Goal: Information Seeking & Learning: Learn about a topic

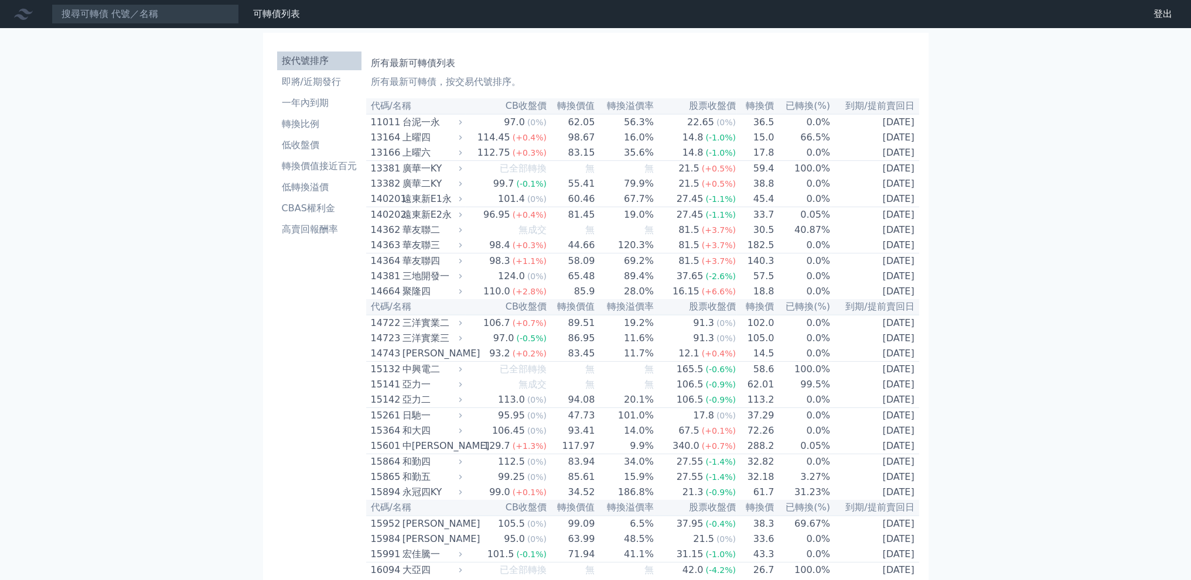
scroll to position [861, 0]
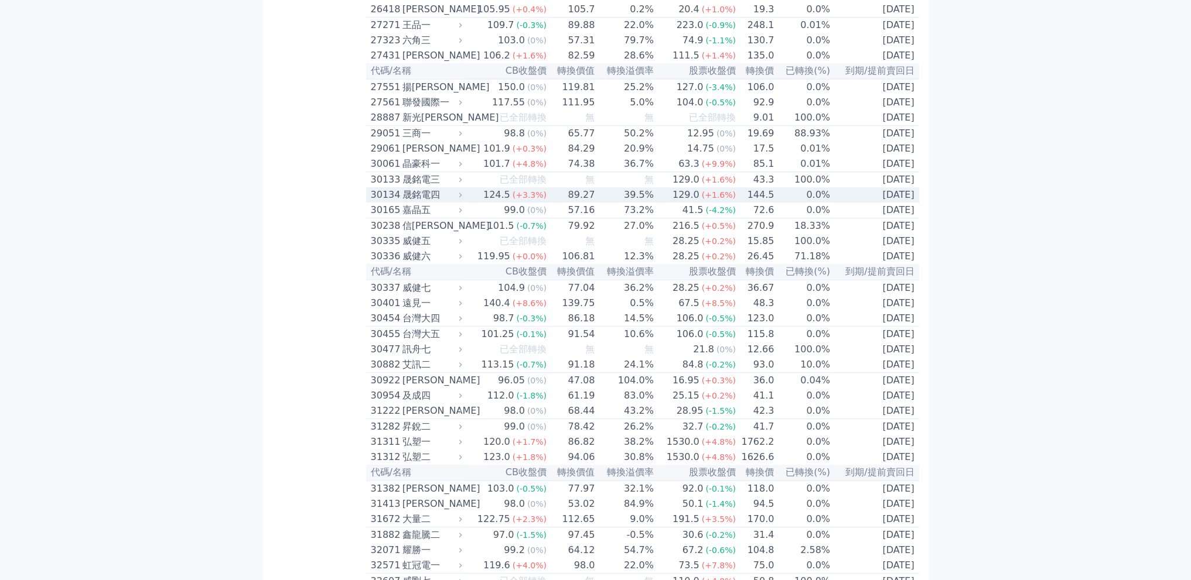
click at [819, 203] on td "0.0%" at bounding box center [802, 194] width 56 height 15
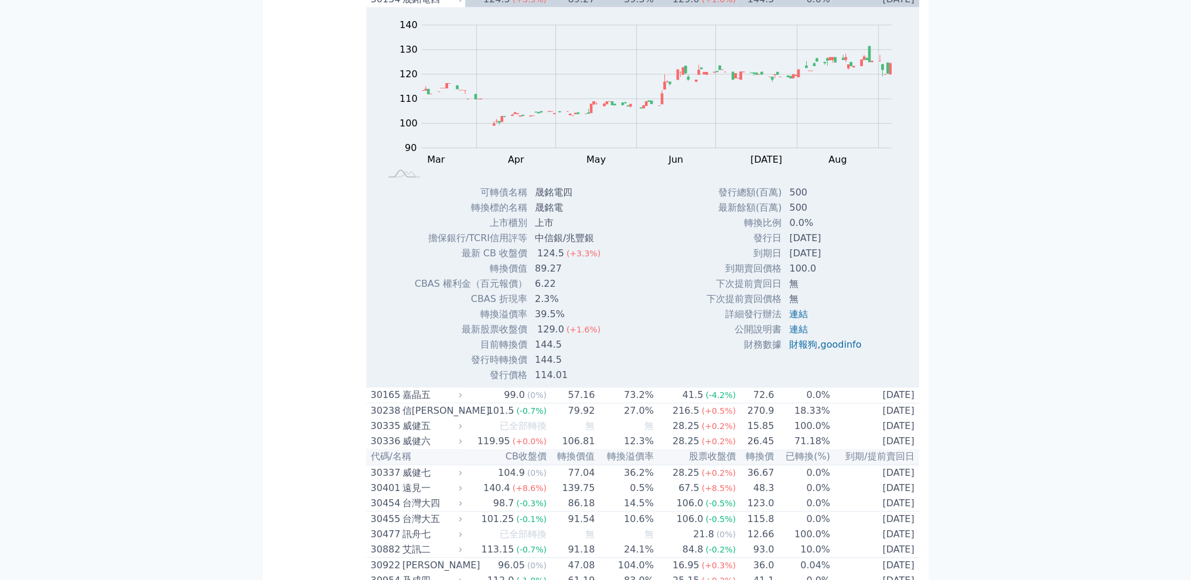
scroll to position [6000, 0]
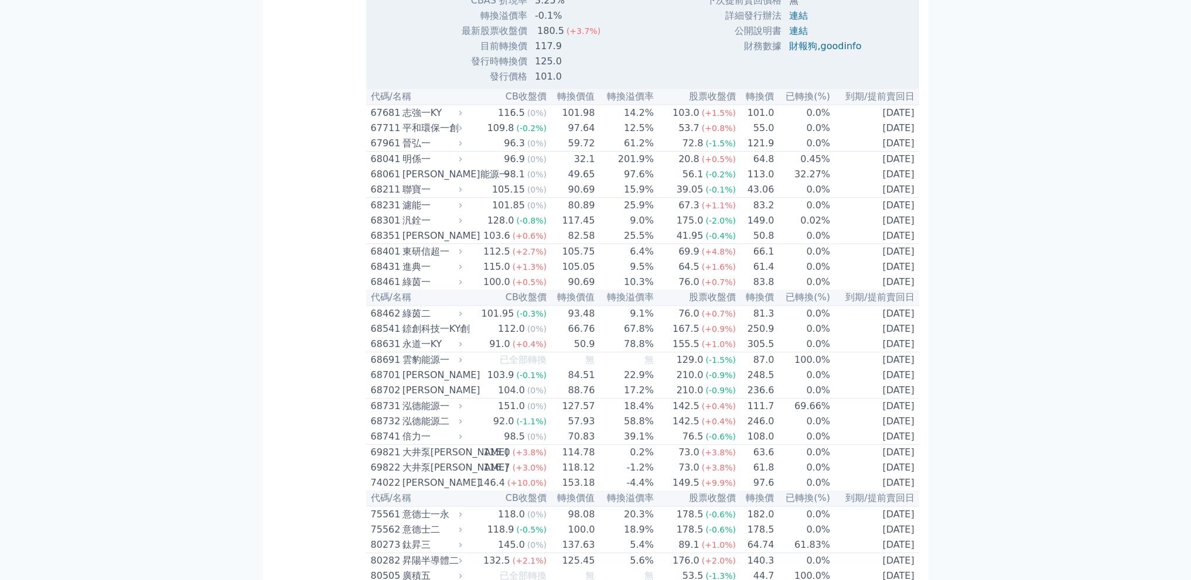
scroll to position [1441, 0]
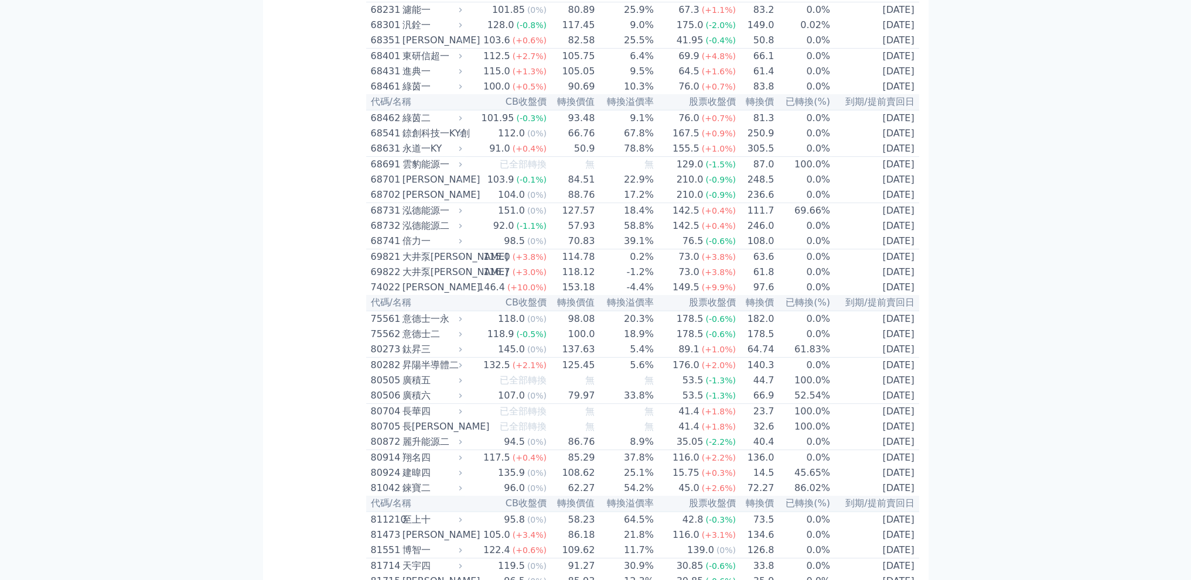
scroll to position [579, 0]
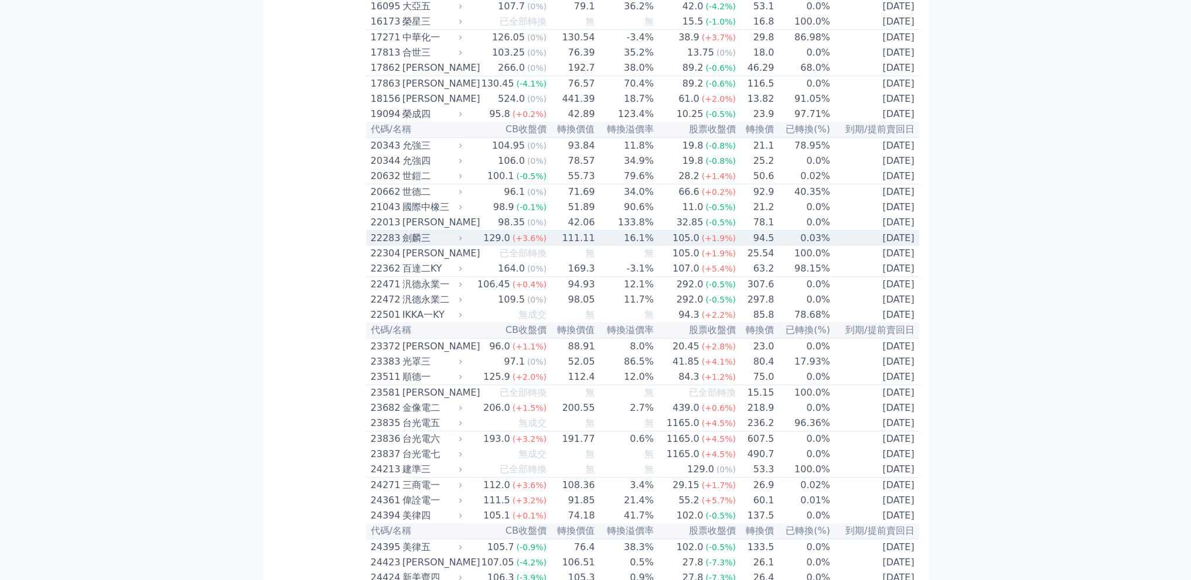
click at [811, 247] on td "0.03%" at bounding box center [802, 239] width 56 height 16
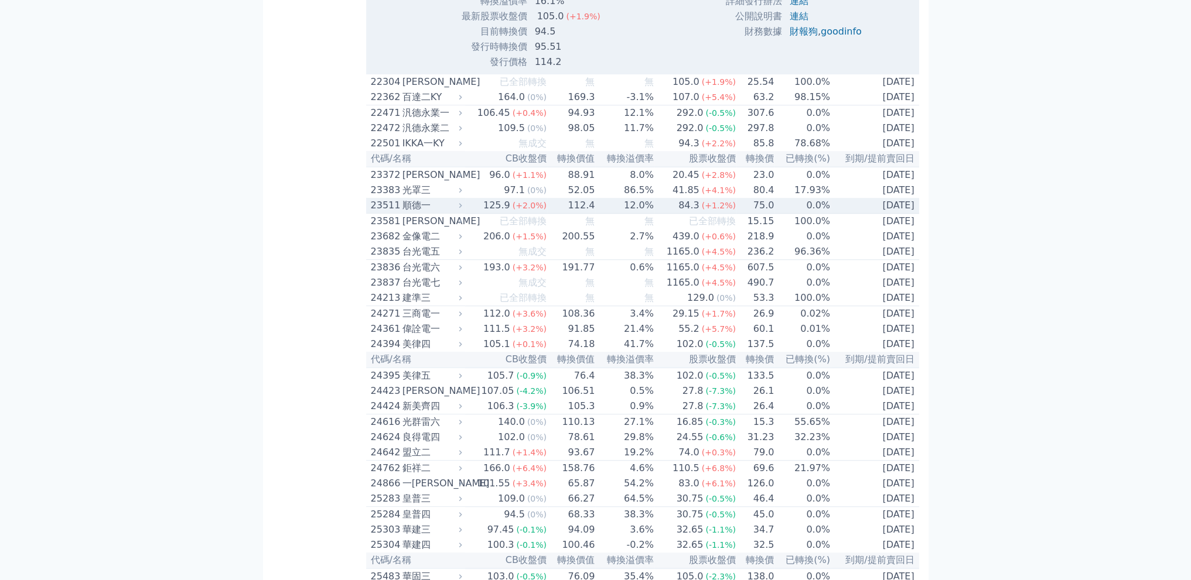
scroll to position [1165, 0]
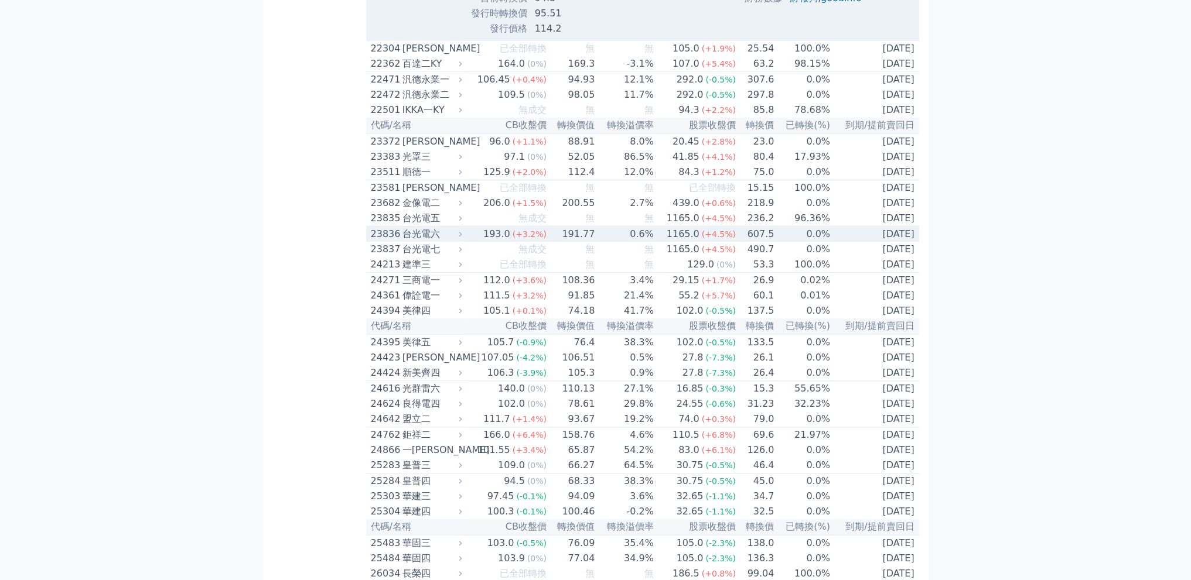
click at [602, 242] on td "0.6%" at bounding box center [624, 235] width 59 height 16
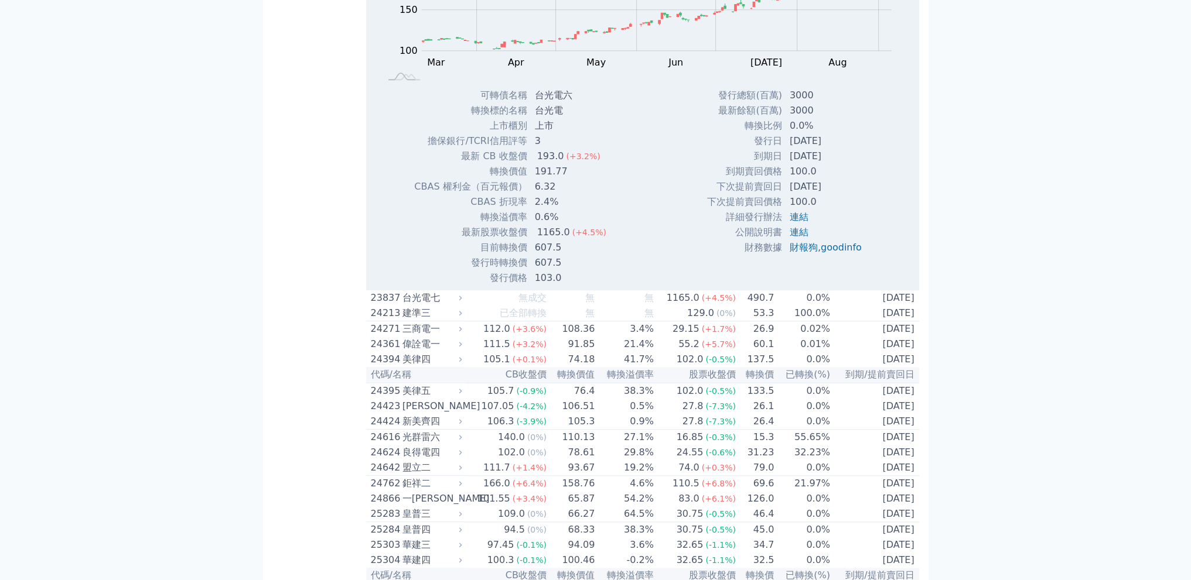
scroll to position [1556, 0]
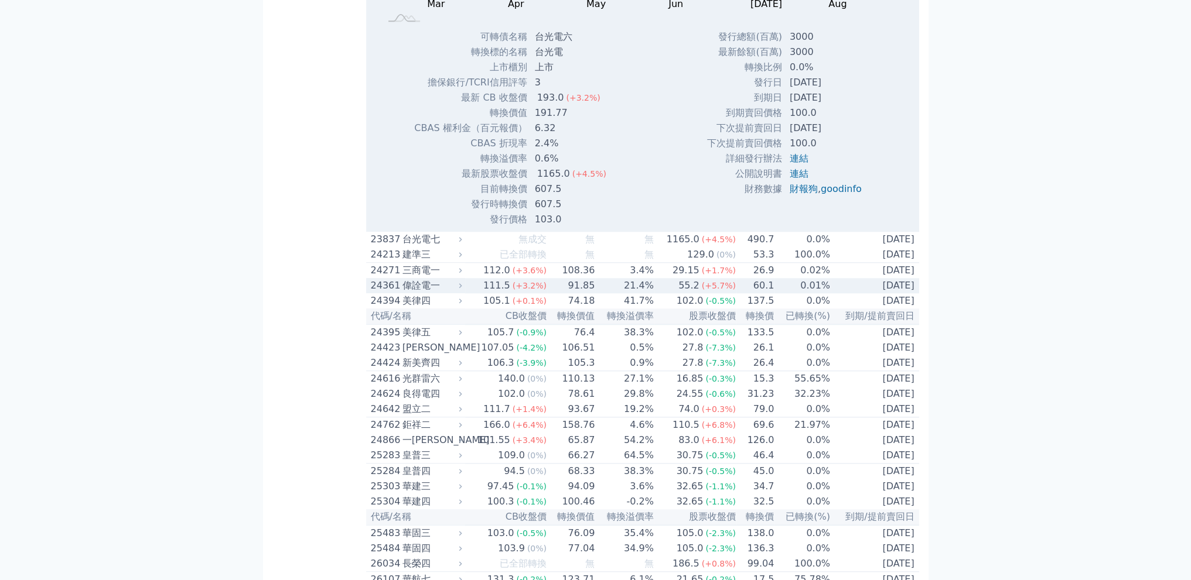
click at [516, 293] on div "(+3.2%)" at bounding box center [529, 286] width 34 height 14
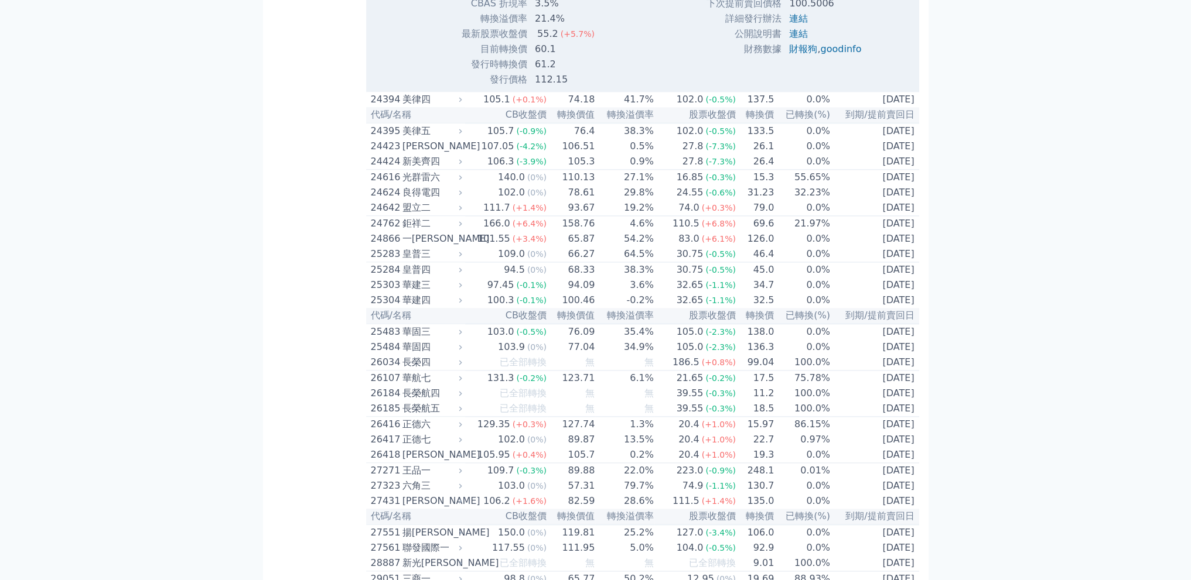
scroll to position [2141, 0]
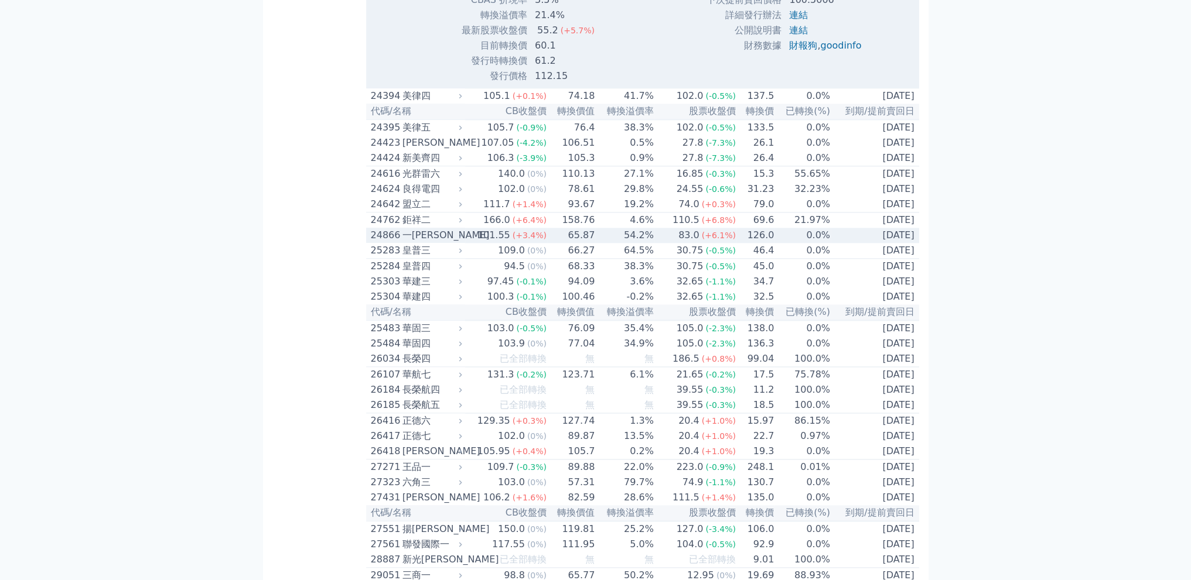
click at [439, 242] on div "一[PERSON_NAME]" at bounding box center [430, 235] width 57 height 14
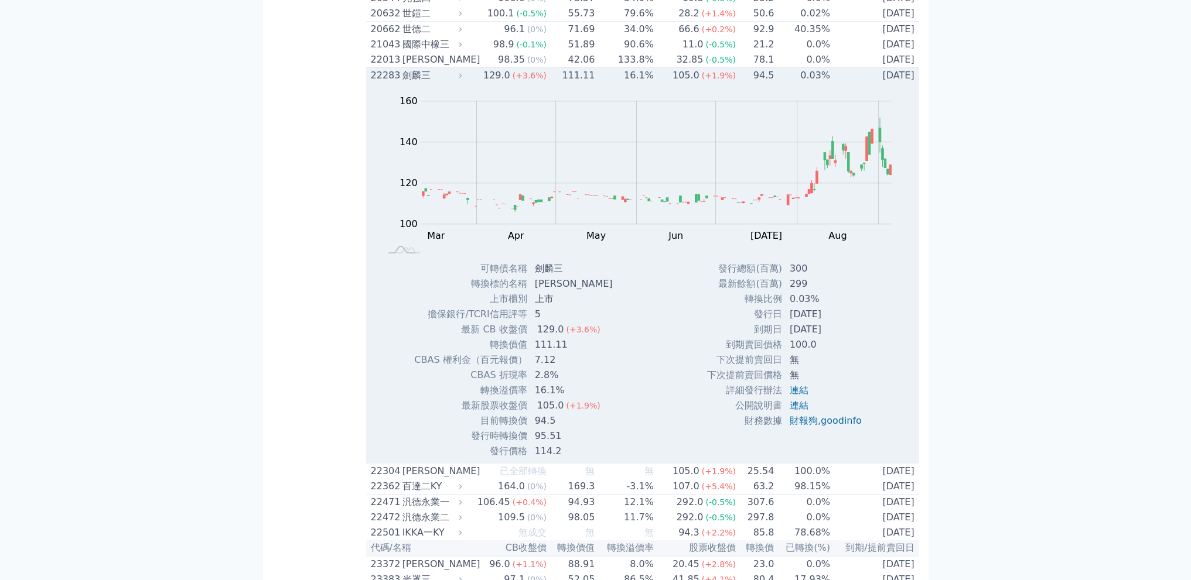
scroll to position [384, 0]
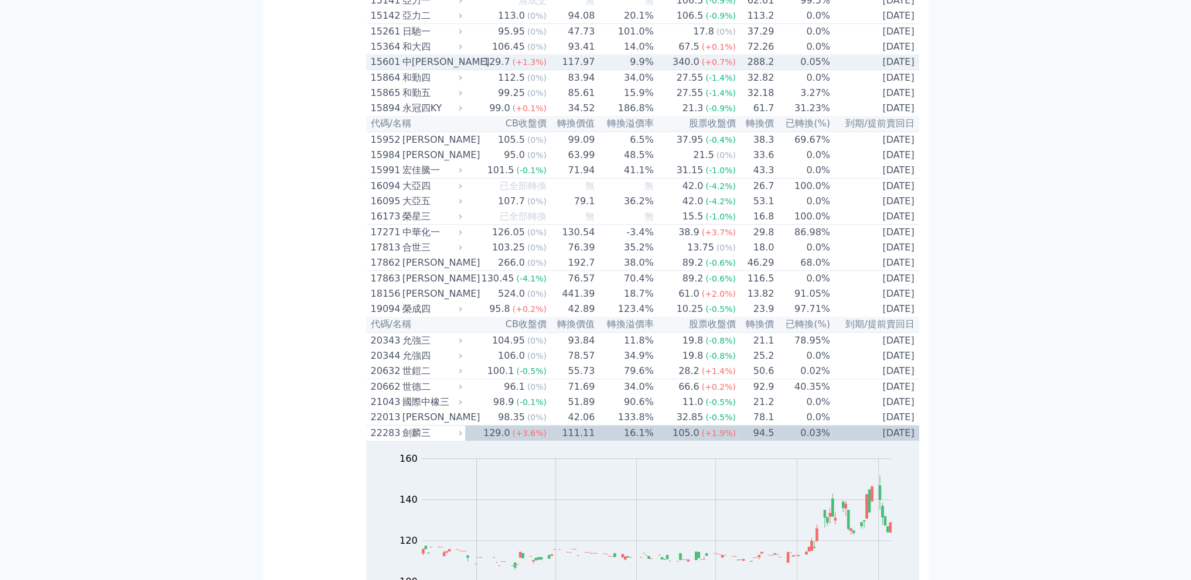
click at [835, 70] on td "[DATE]" at bounding box center [875, 62] width 88 height 16
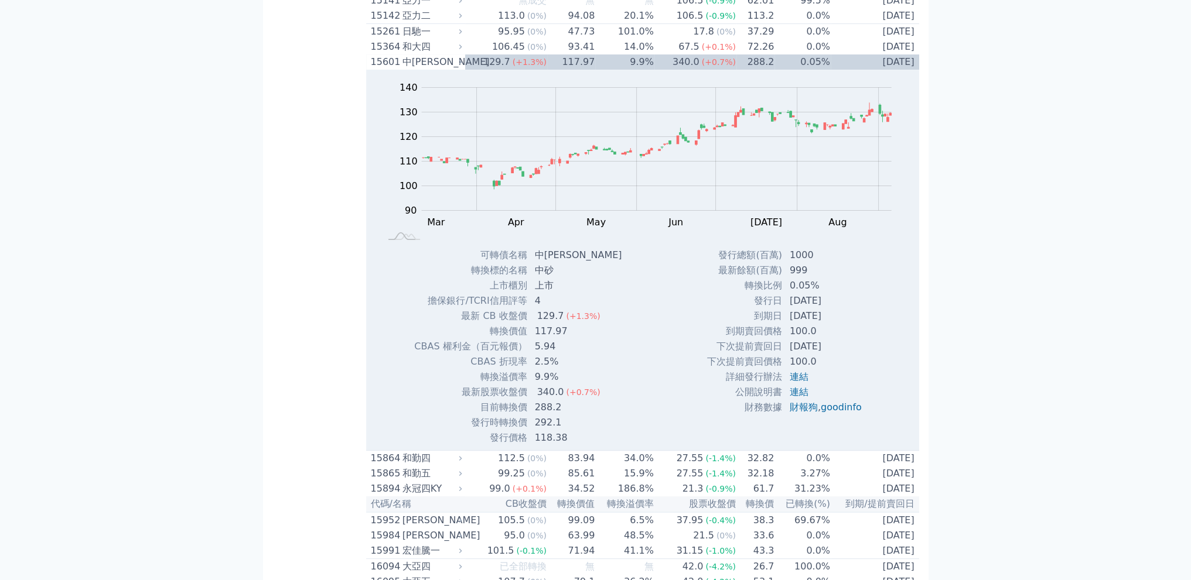
scroll to position [8799, 0]
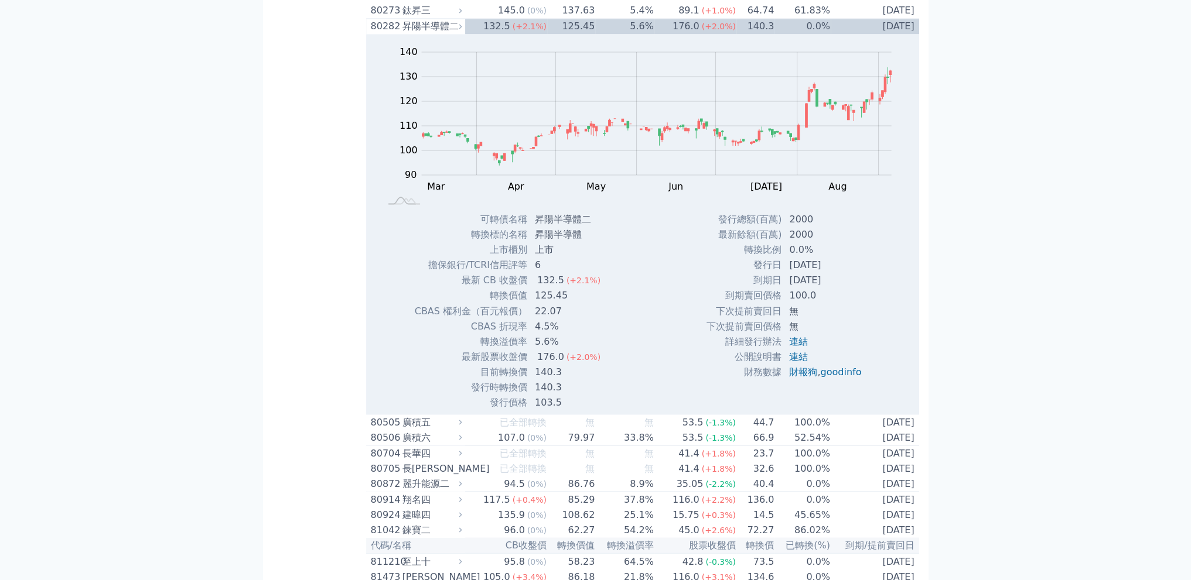
scroll to position [8603, 0]
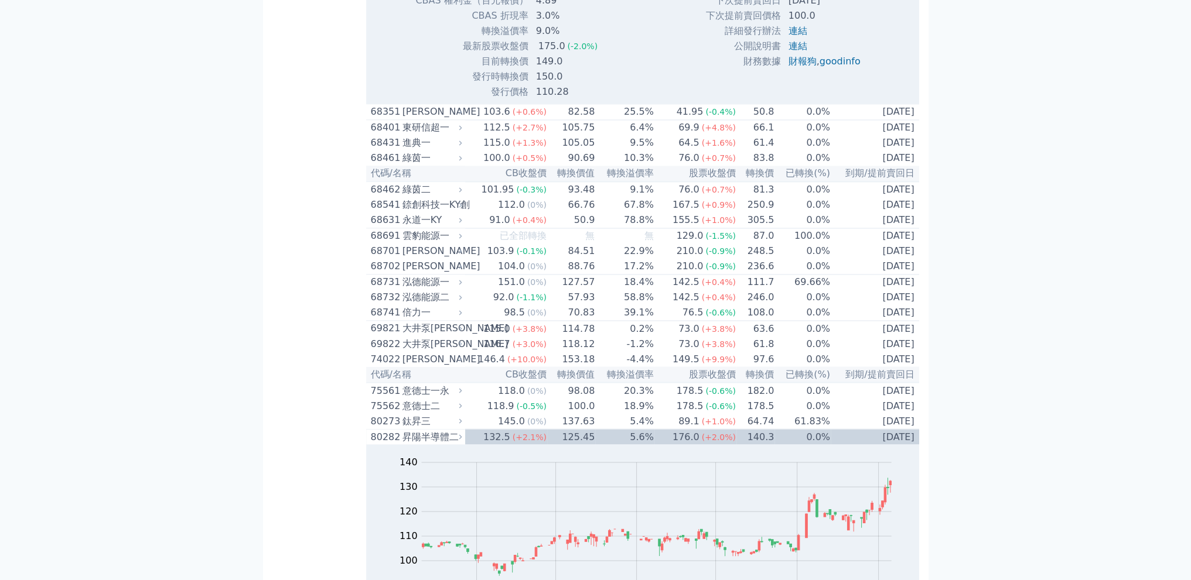
scroll to position [4920, 0]
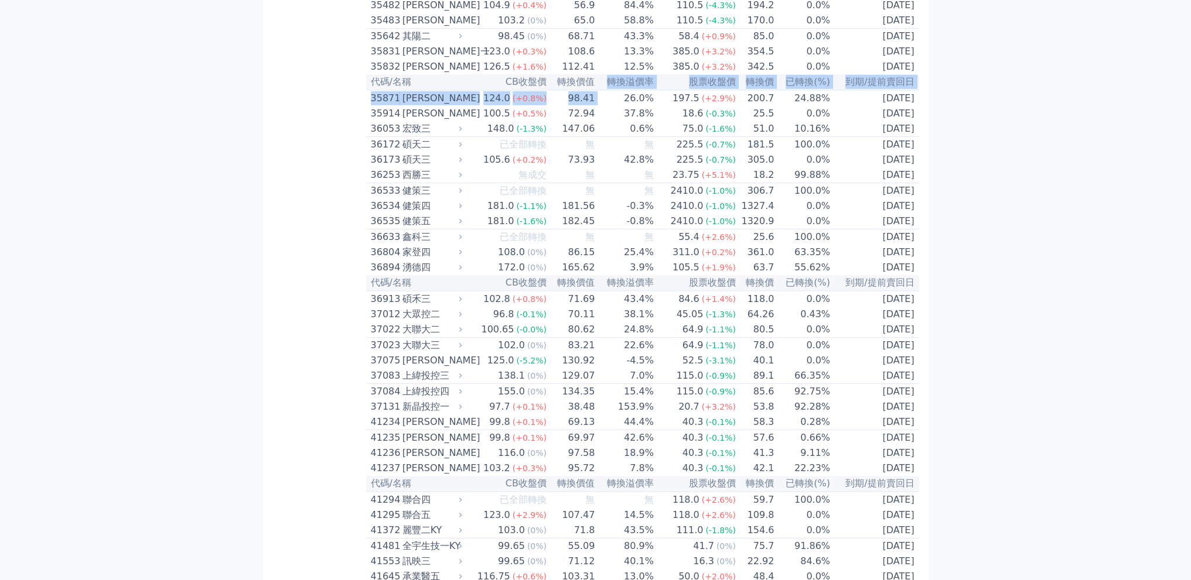
click at [611, 285] on table "代碼/名稱 CB收盤價 轉換價值 轉換溢價率 股票收盤價 轉換價 已轉換(%) 到期/提前賣回日 11011 台泥一永 97.0 (0%) 62.05 56.…" at bounding box center [642, 269] width 553 height 10180
click at [621, 106] on td "26.0%" at bounding box center [624, 98] width 59 height 16
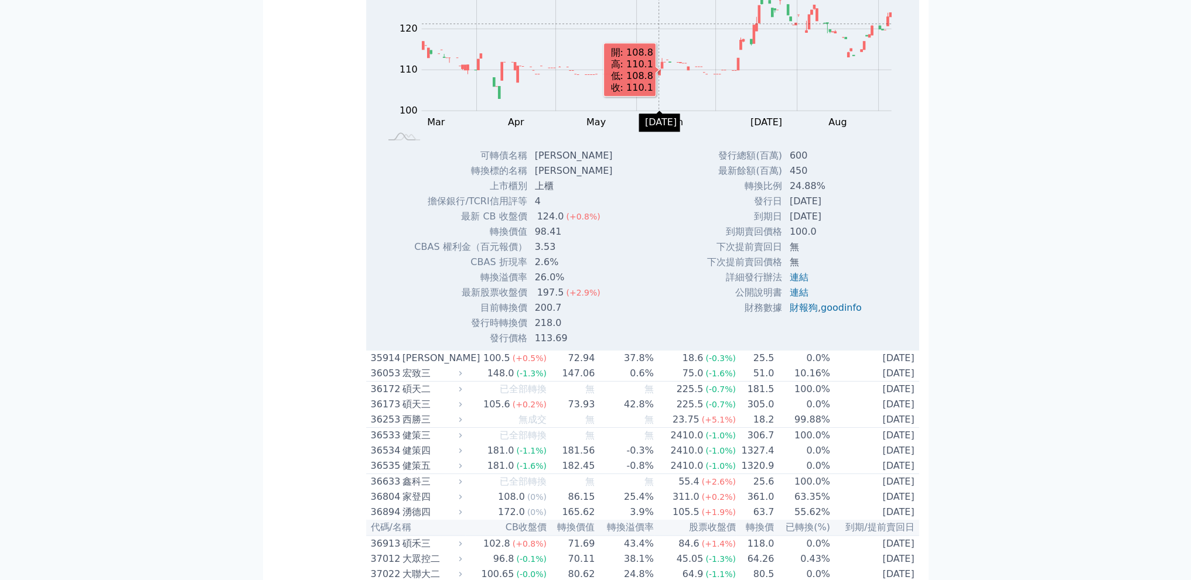
scroll to position [5115, 0]
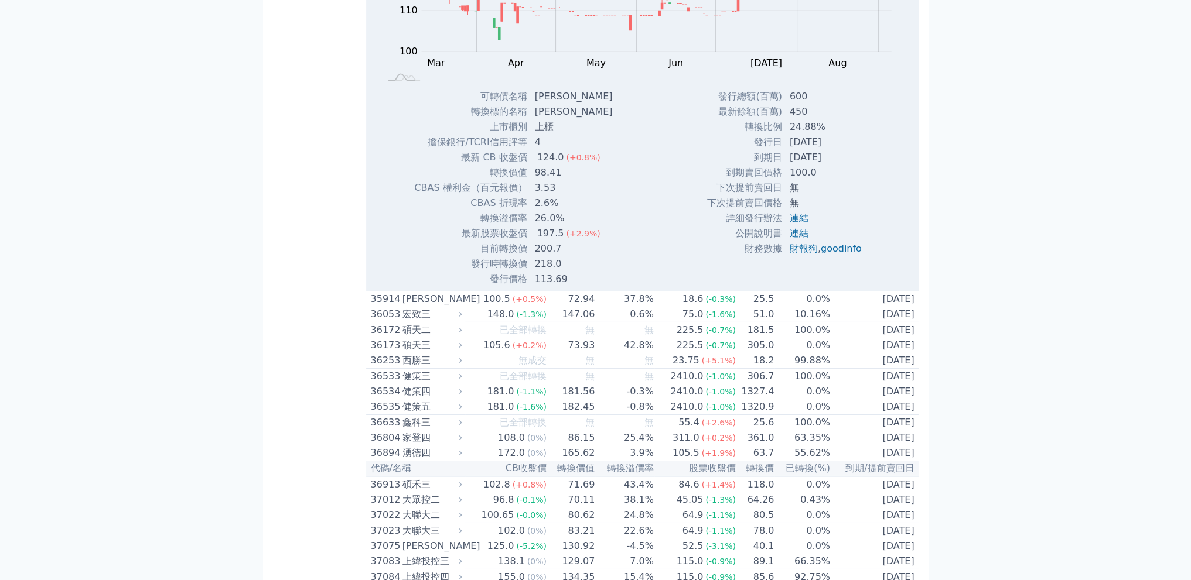
click at [1060, 341] on div "可轉債列表 財務數據 可轉債列表 財務數據 登出 登出 按代號排序 即將/近期發行 一年內到期 轉換比例 低收盤價 轉換價值接近百元 低轉換溢價" at bounding box center [595, 224] width 1191 height 10678
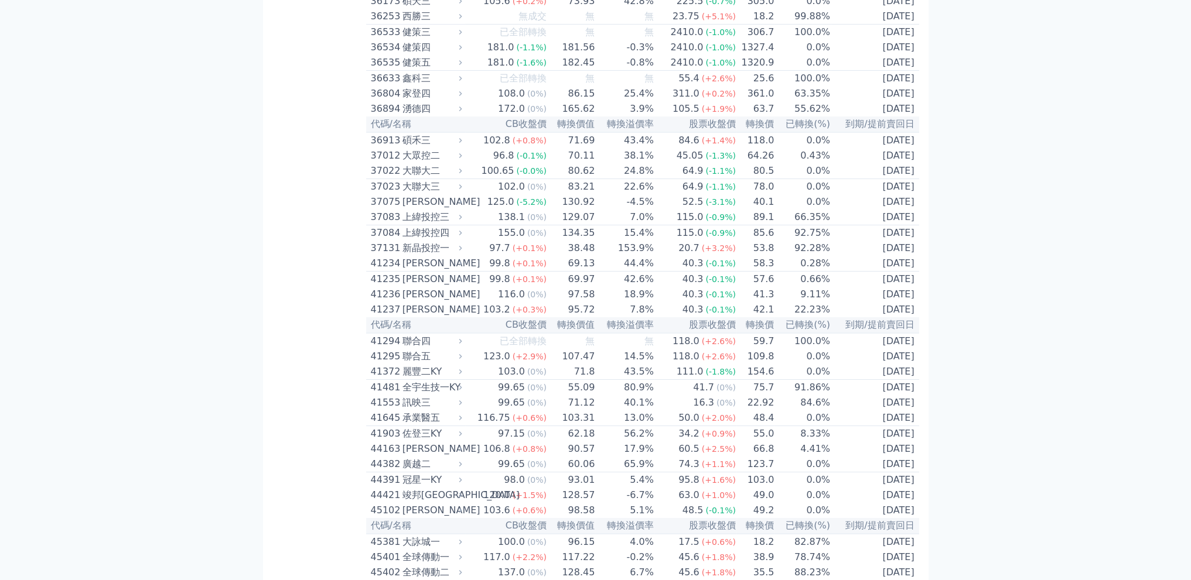
scroll to position [5506, 0]
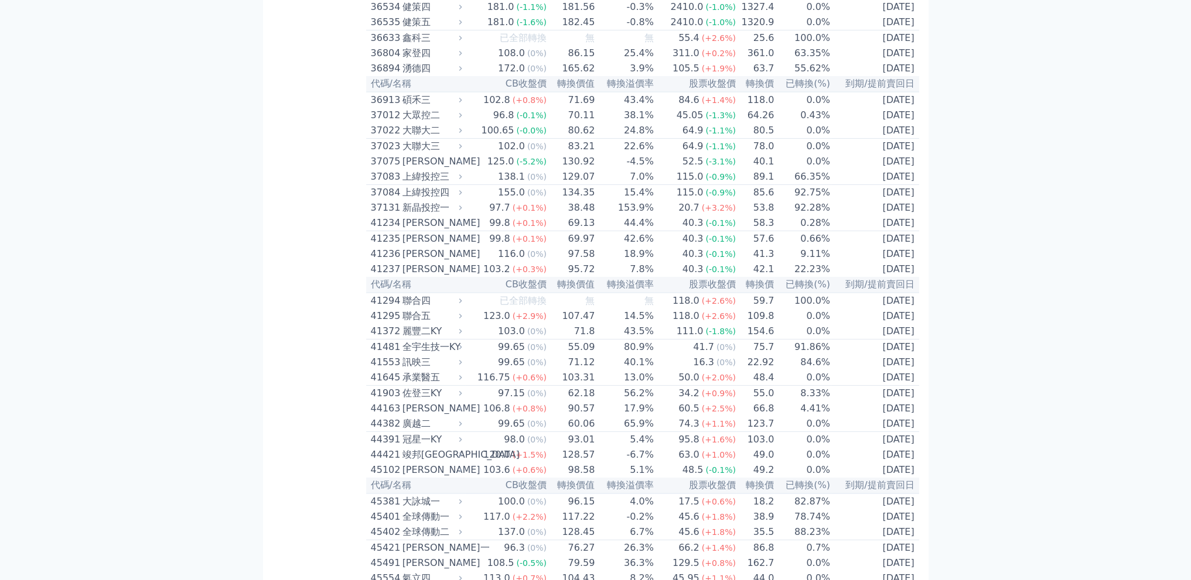
scroll to position [5896, 0]
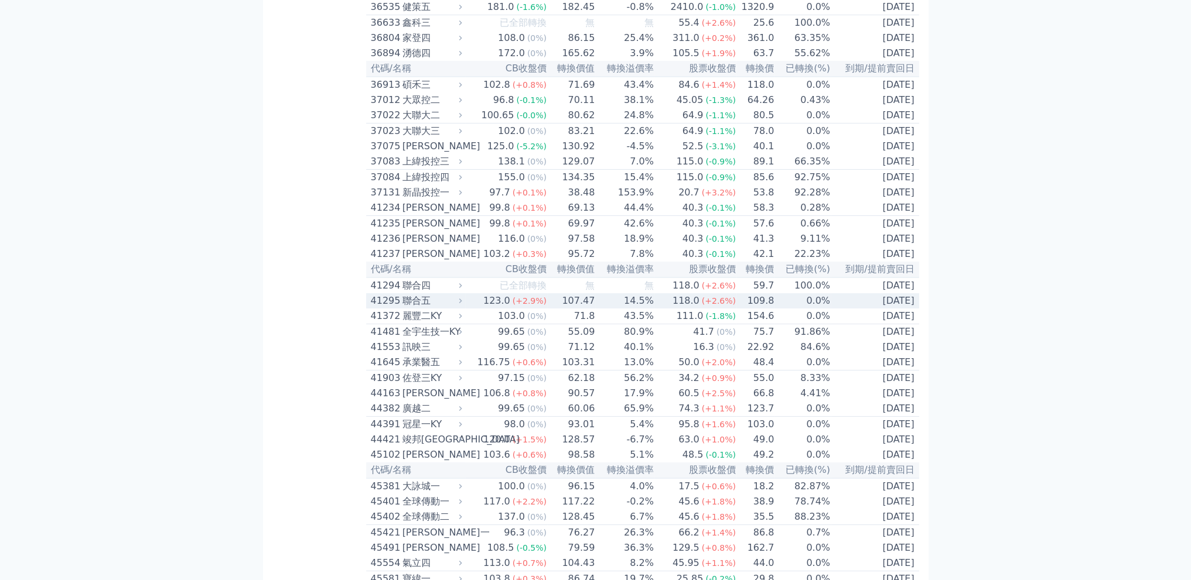
click at [715, 306] on span "(+2.6%)" at bounding box center [719, 300] width 34 height 9
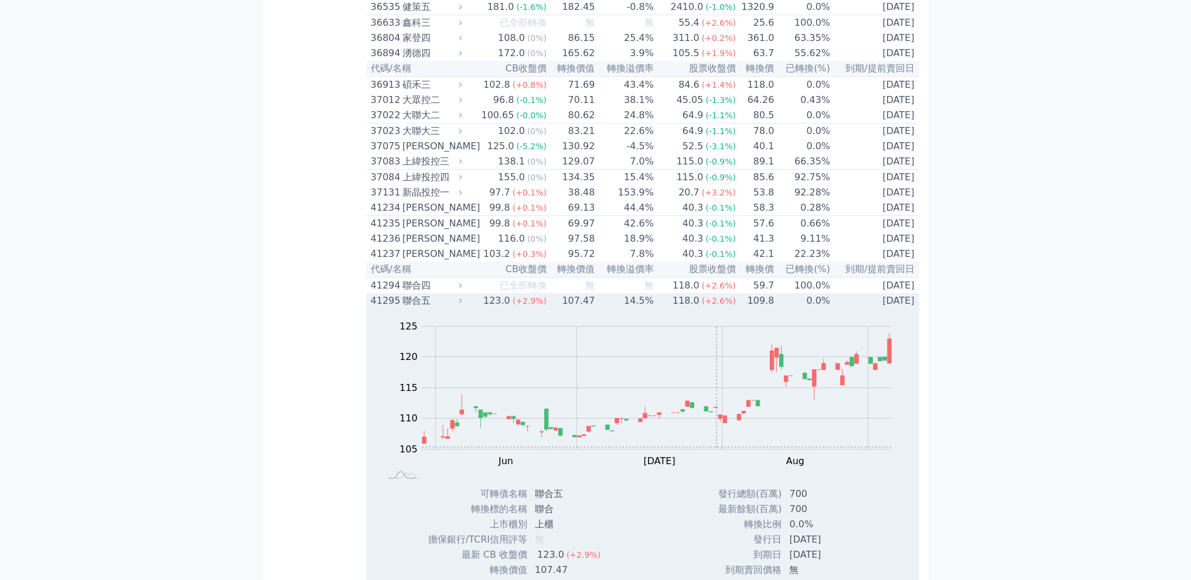
scroll to position [6286, 0]
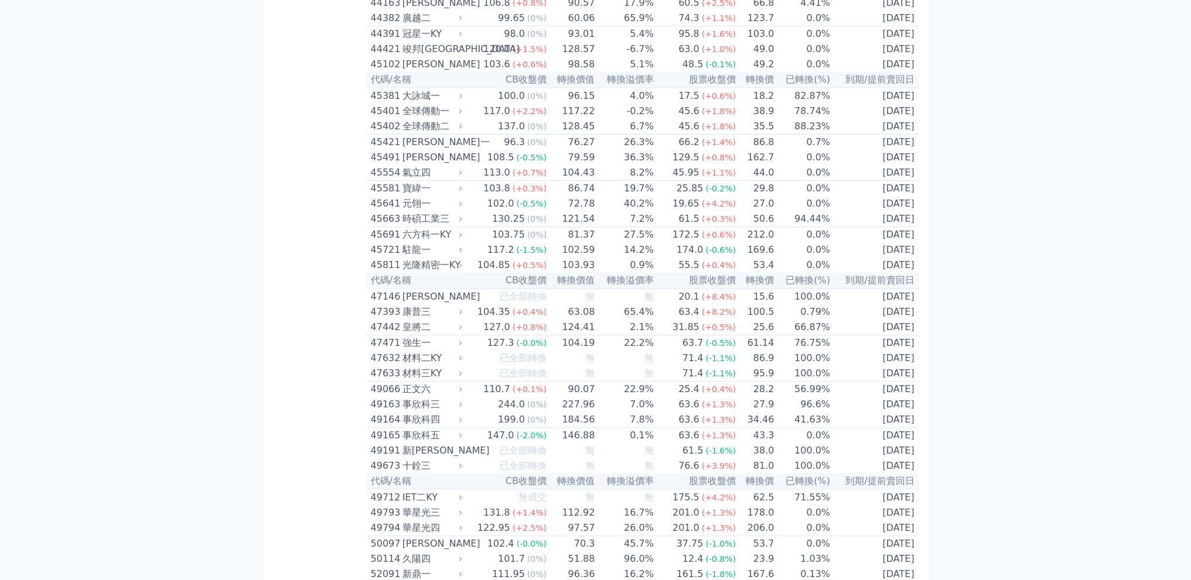
scroll to position [778, 0]
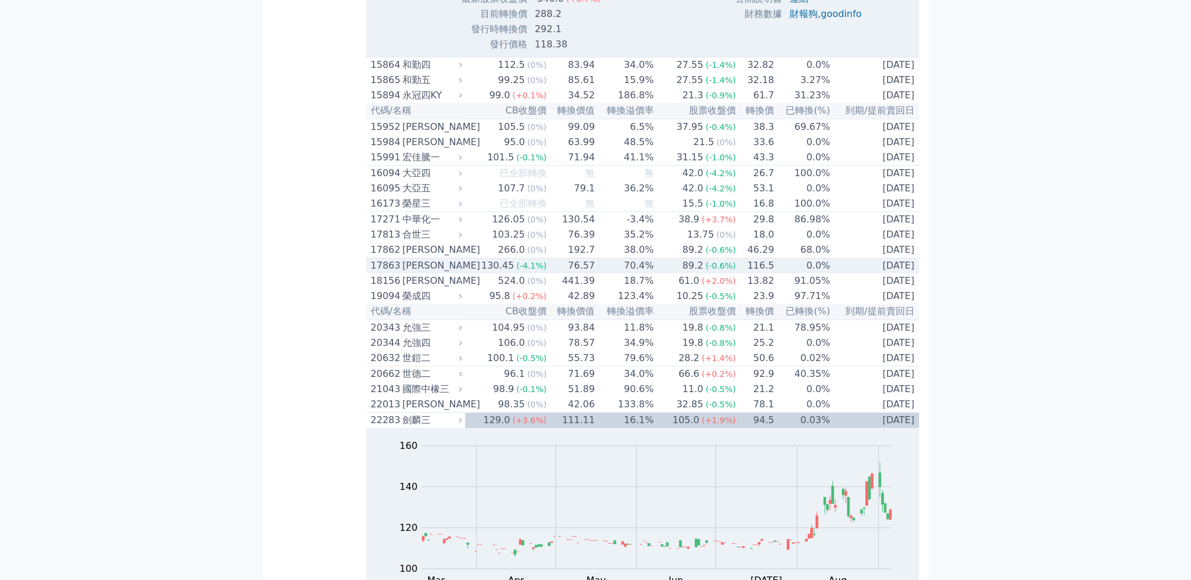
click at [492, 273] on div "130.45" at bounding box center [497, 266] width 37 height 14
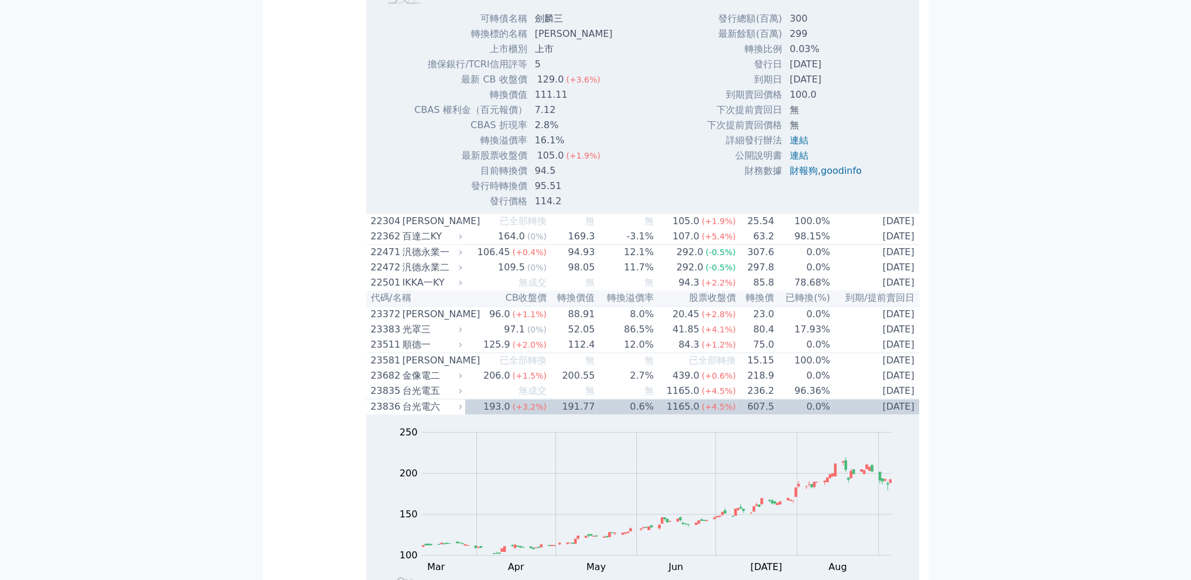
scroll to position [8333, 0]
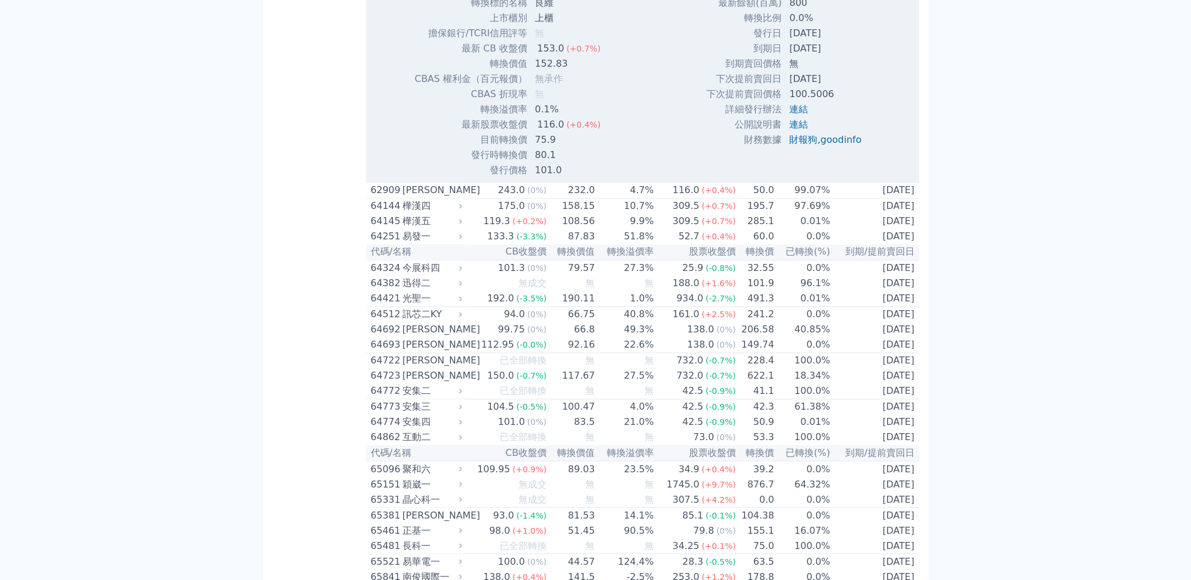
scroll to position [8528, 0]
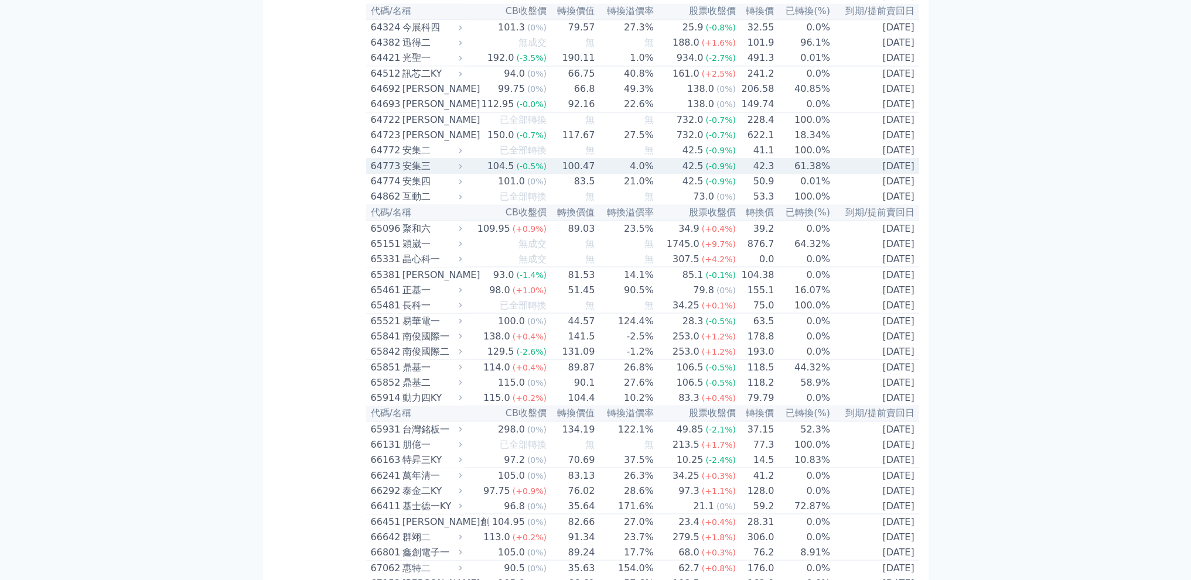
scroll to position [8919, 0]
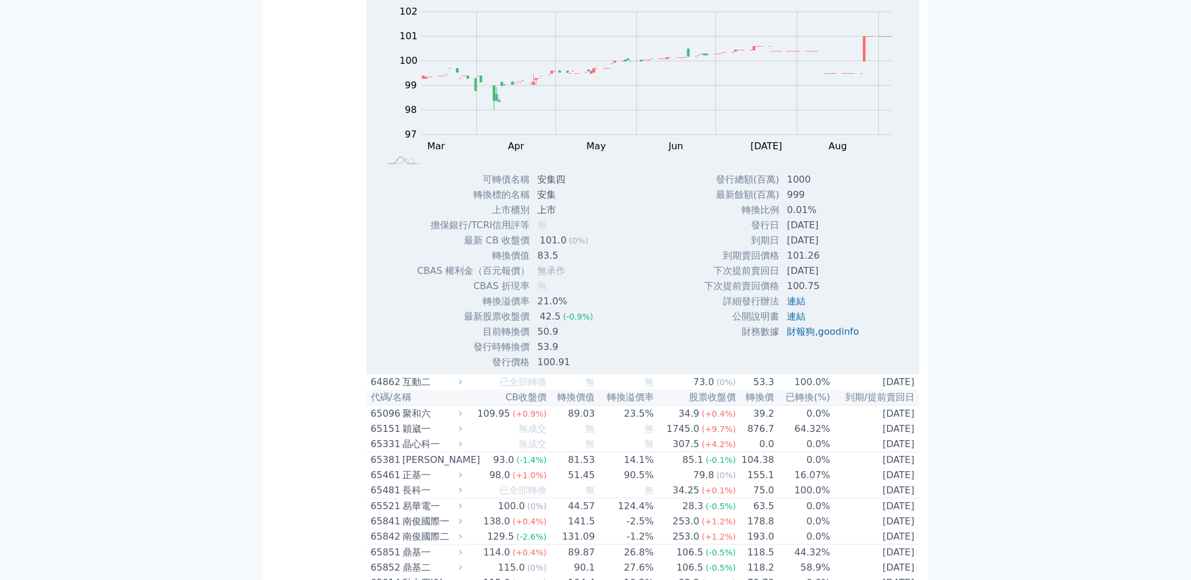
scroll to position [9114, 0]
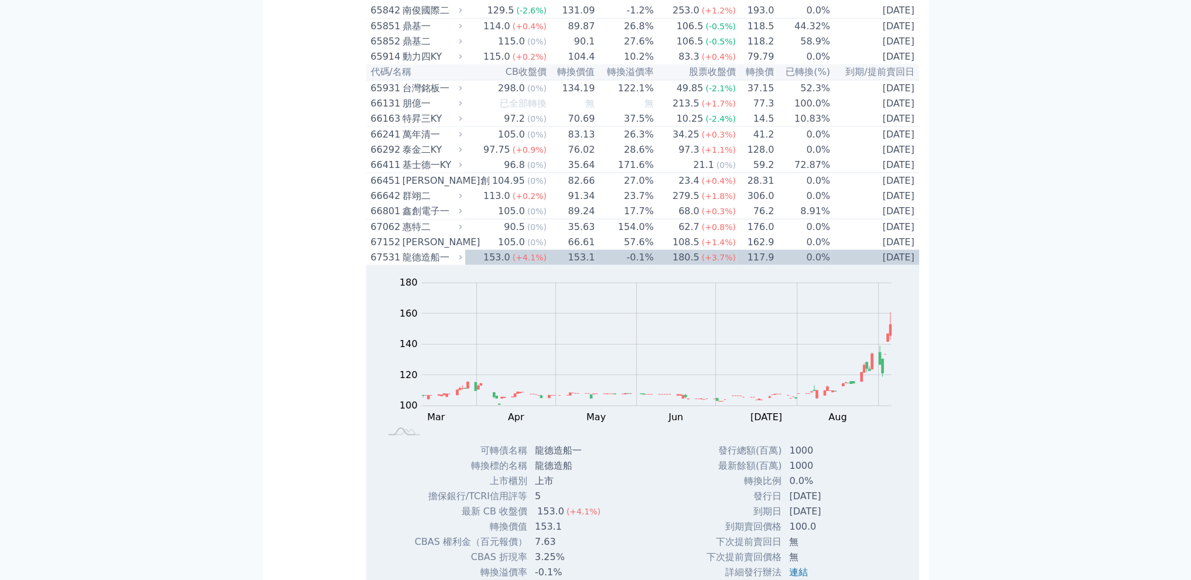
scroll to position [9505, 0]
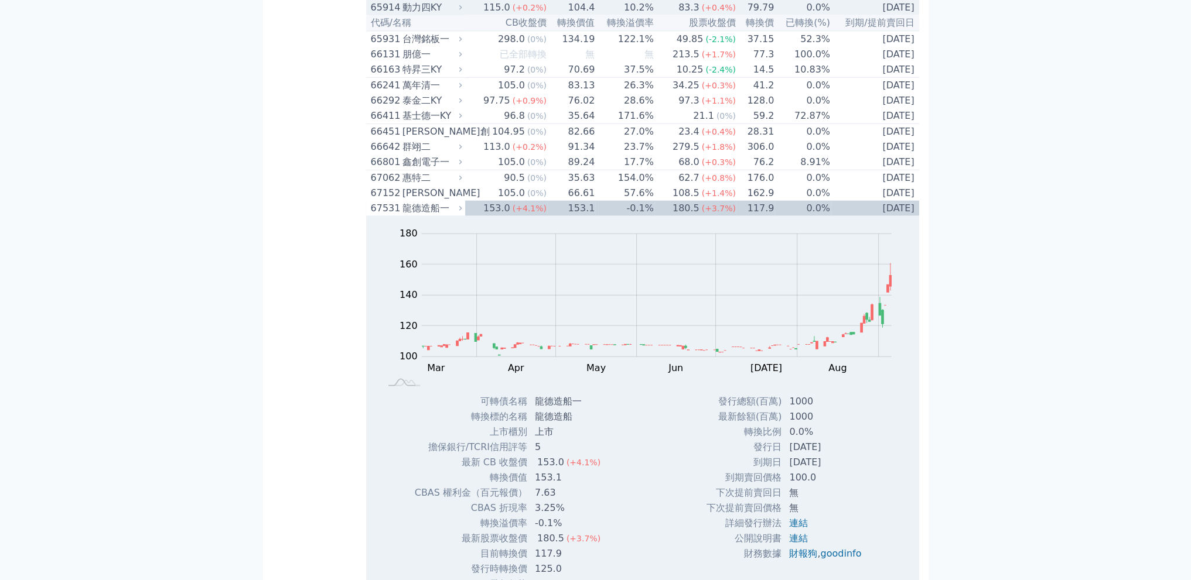
scroll to position [9895, 0]
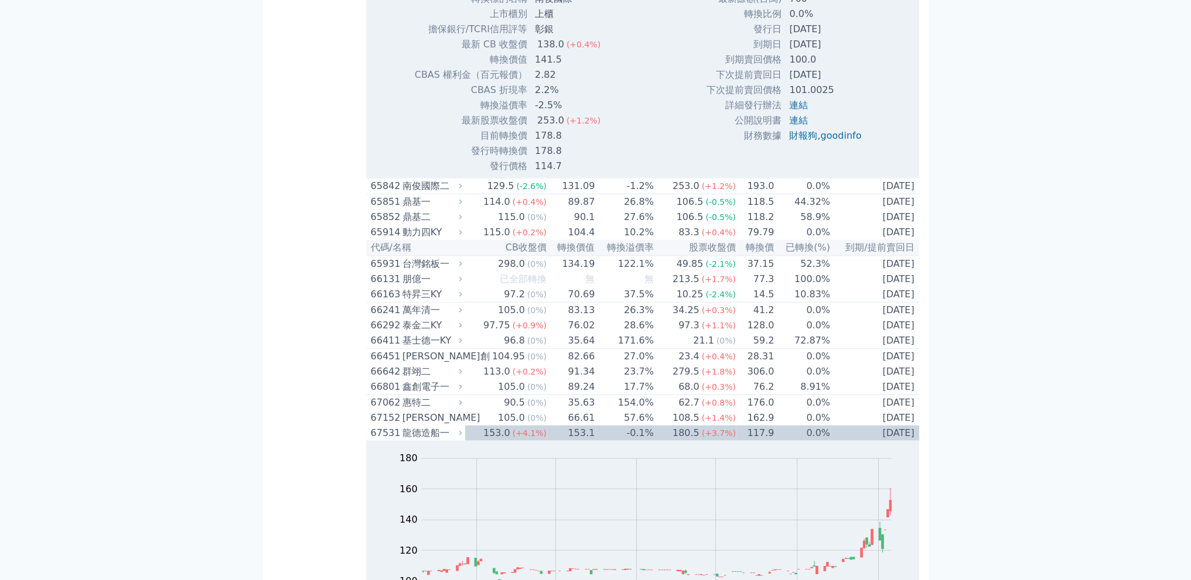
scroll to position [10090, 0]
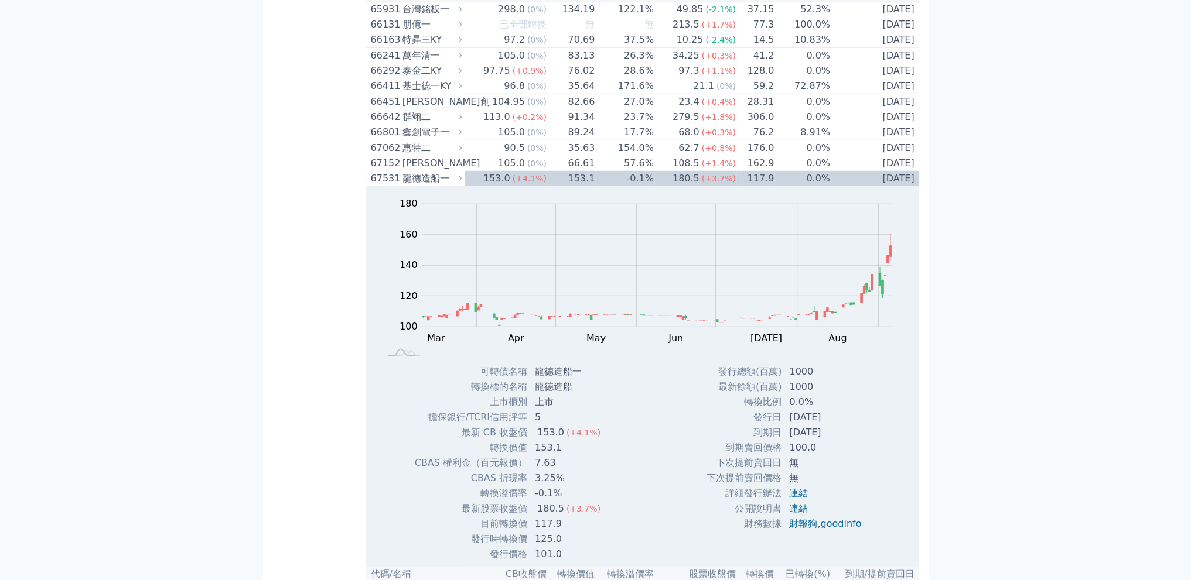
scroll to position [10481, 0]
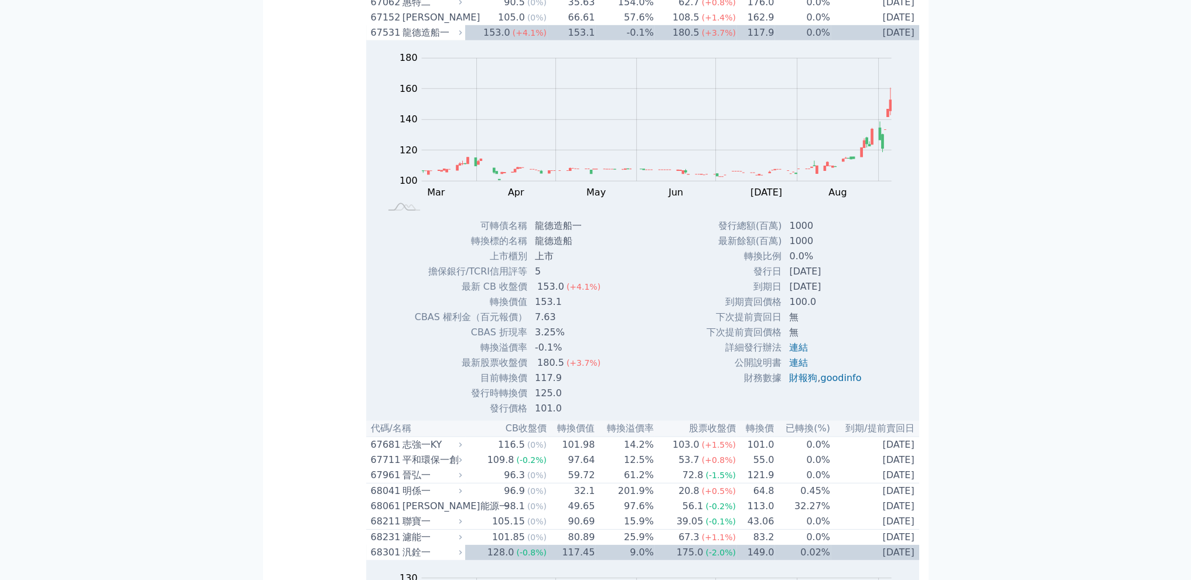
scroll to position [10871, 0]
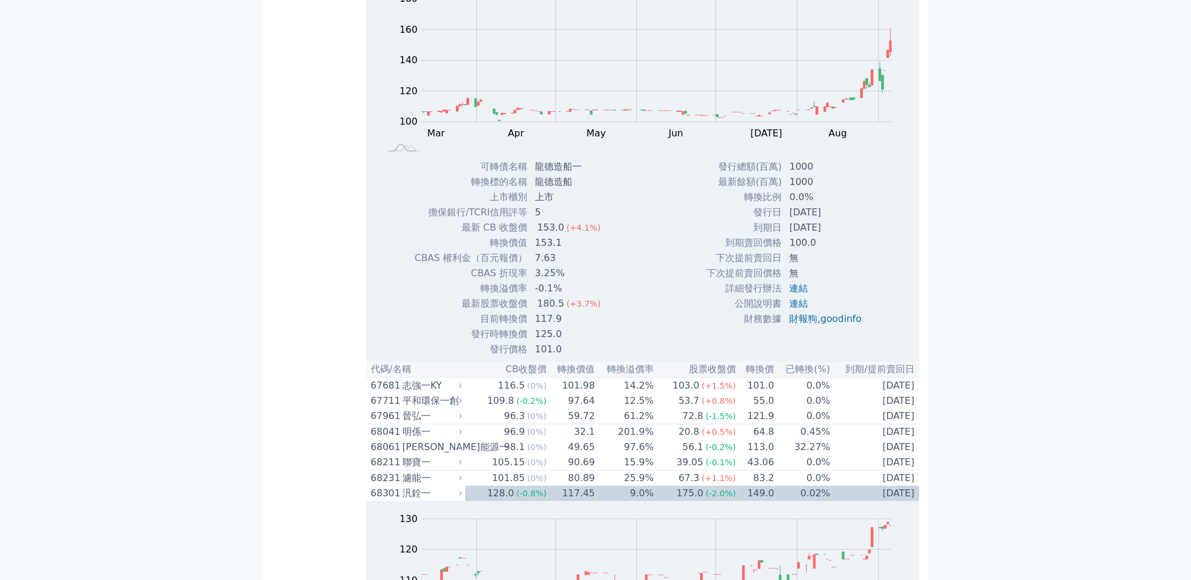
scroll to position [11066, 0]
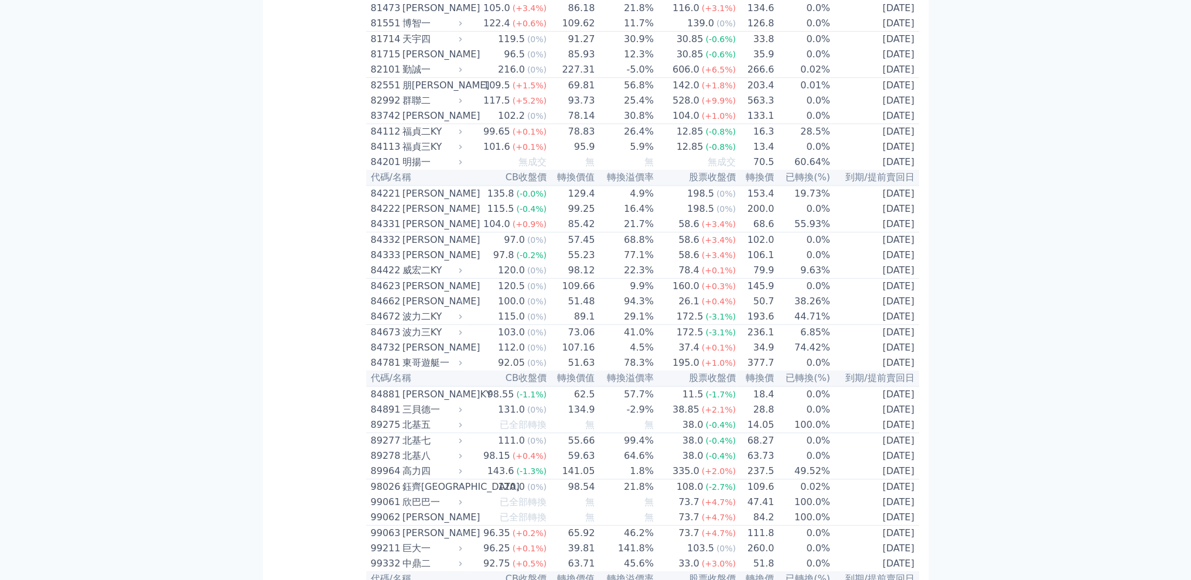
scroll to position [12823, 0]
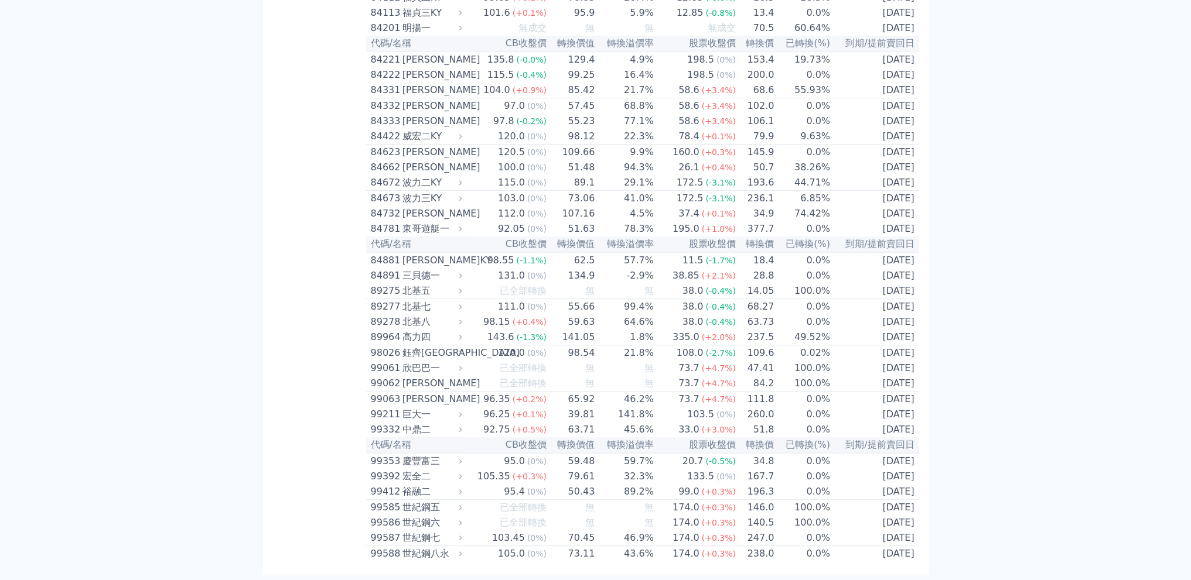
click at [562, 541] on td "70.45" at bounding box center [571, 539] width 48 height 16
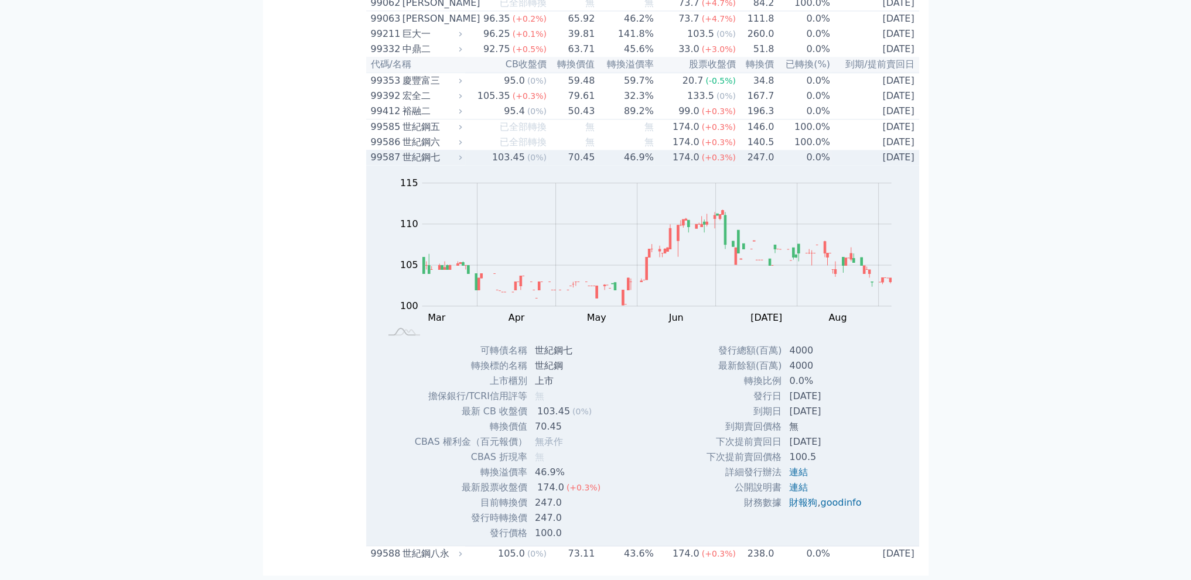
scroll to position [14397, 0]
click at [646, 158] on td "46.9%" at bounding box center [624, 157] width 59 height 15
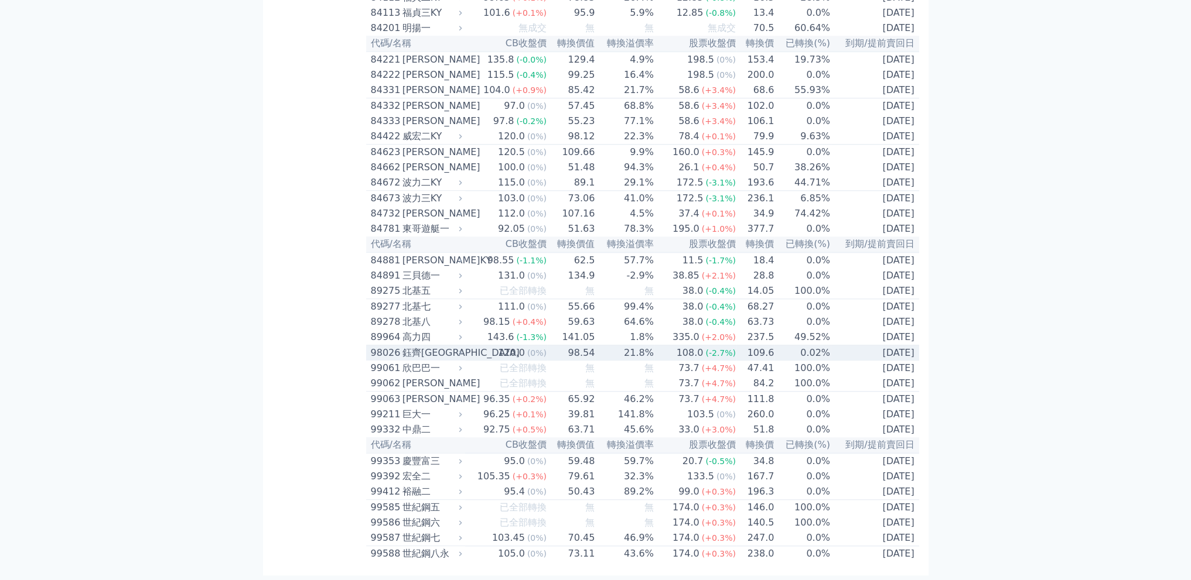
click at [603, 346] on td "21.8%" at bounding box center [624, 354] width 59 height 16
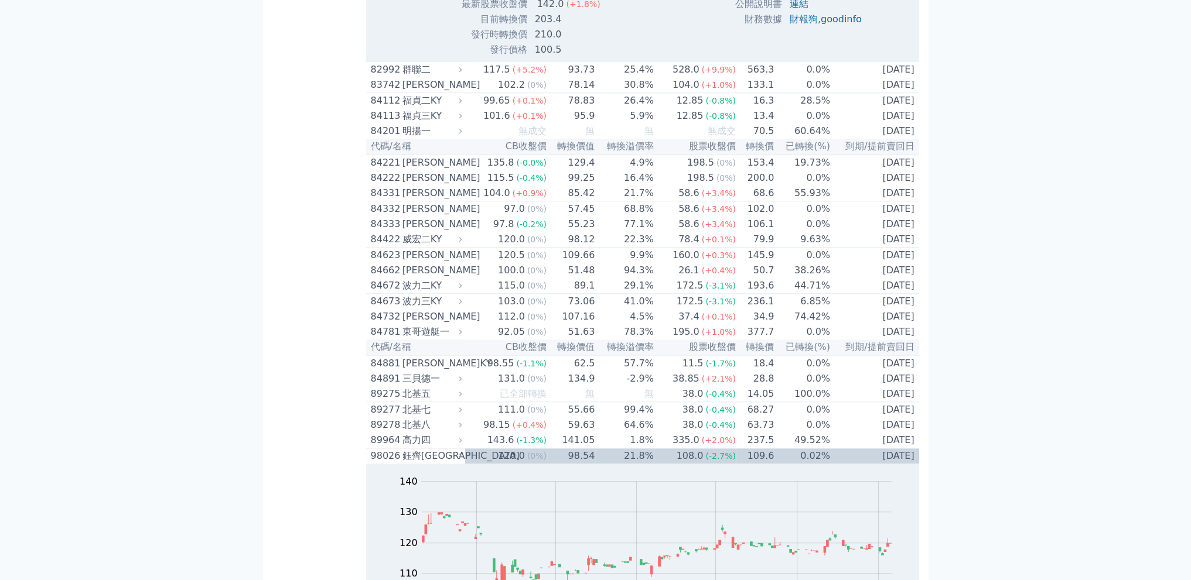
scroll to position [13420, 0]
click at [591, 78] on td "93.73" at bounding box center [571, 70] width 48 height 15
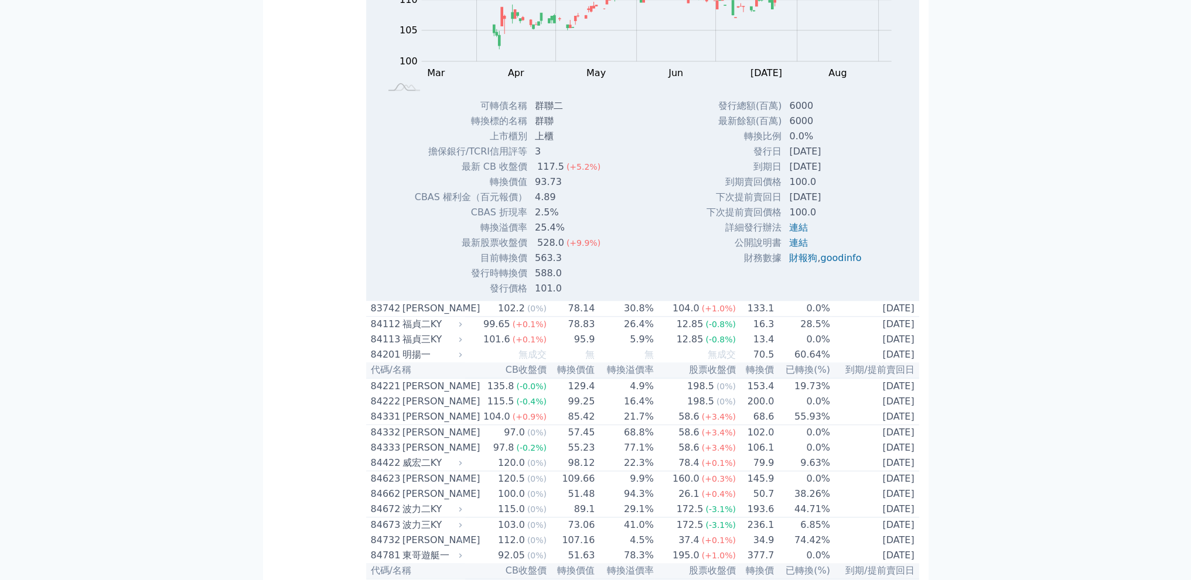
scroll to position [13811, 0]
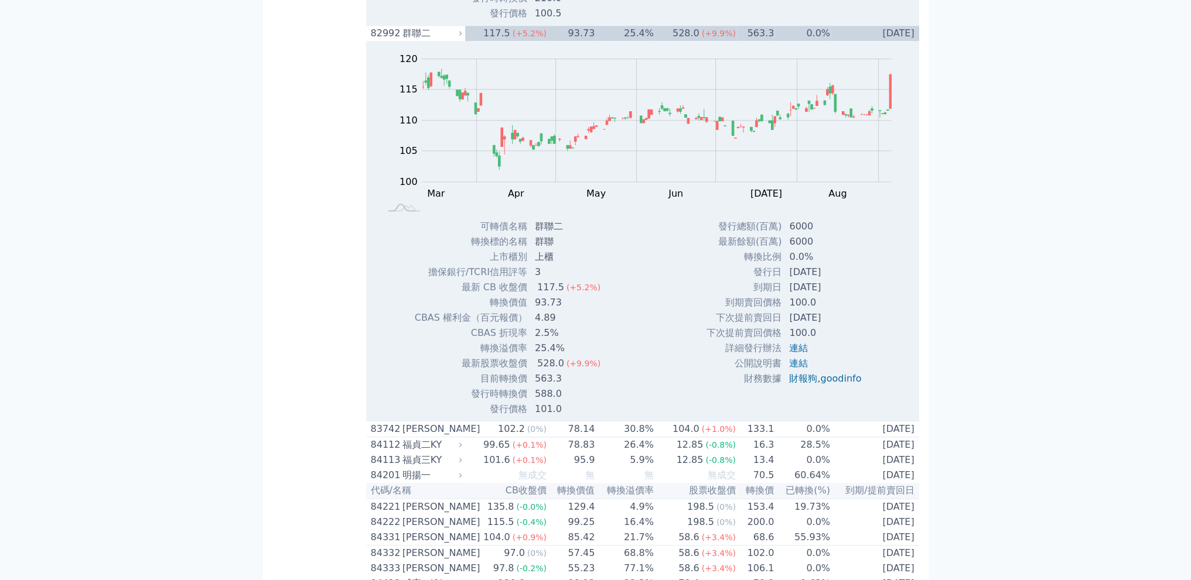
scroll to position [13225, 0]
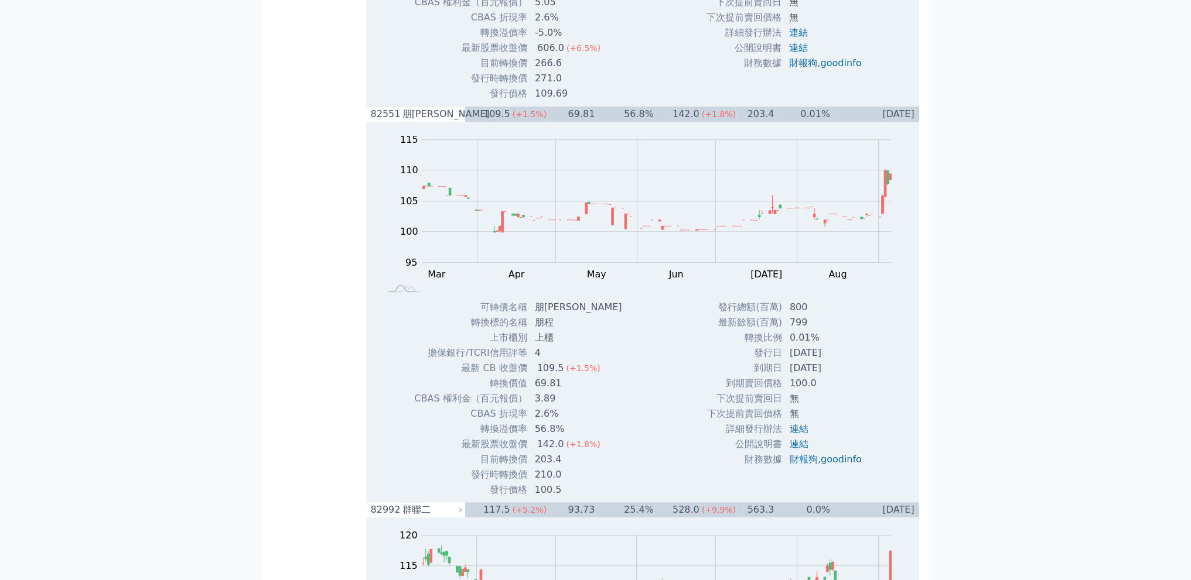
scroll to position [13420, 0]
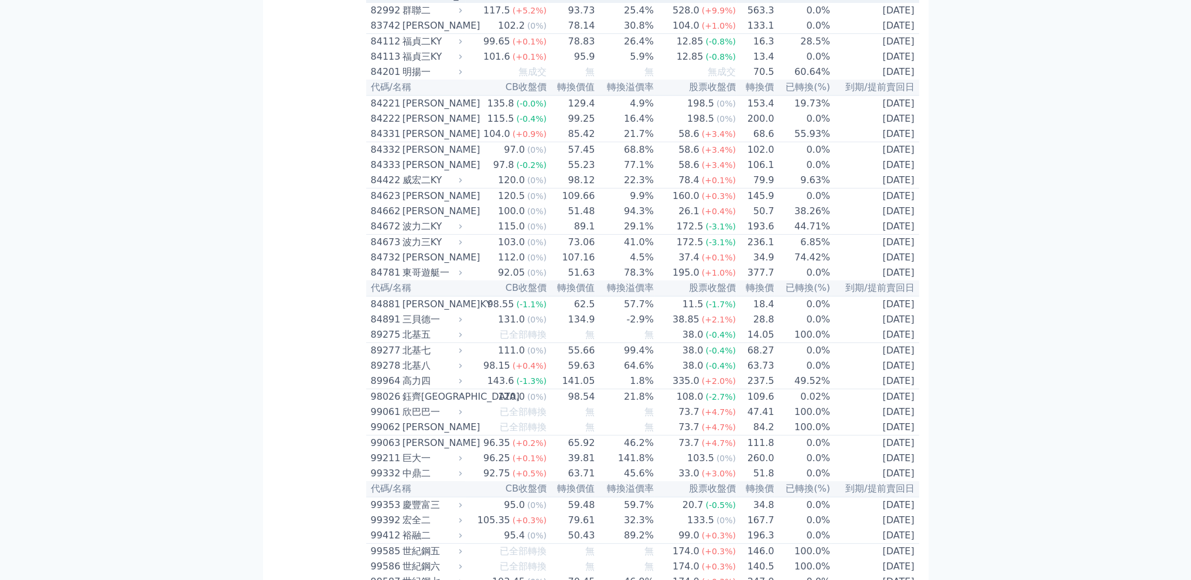
scroll to position [6197, 0]
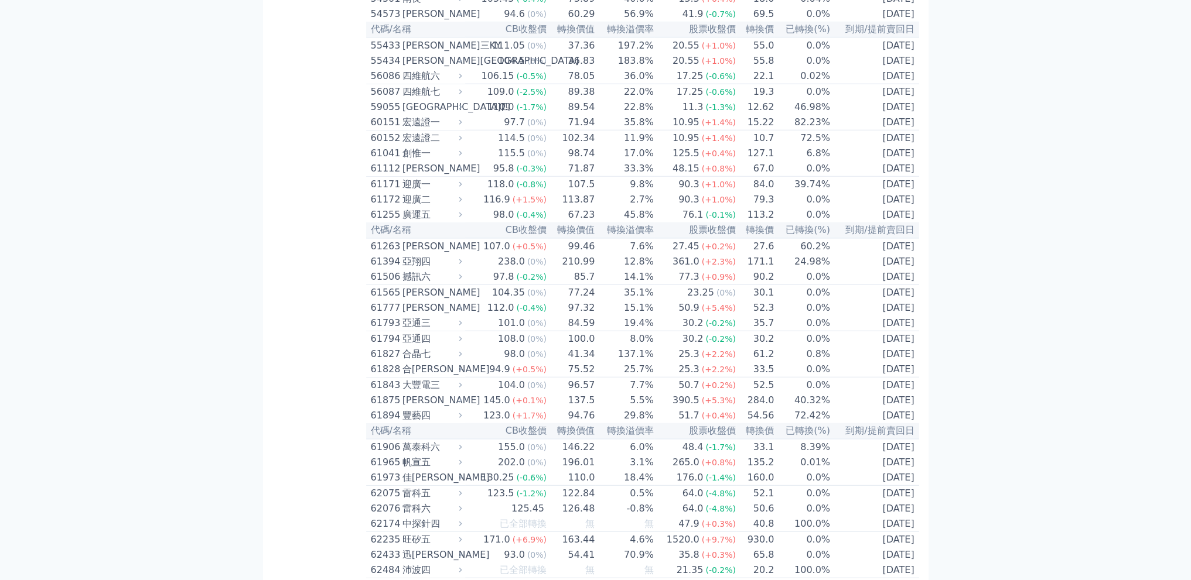
scroll to position [4049, 0]
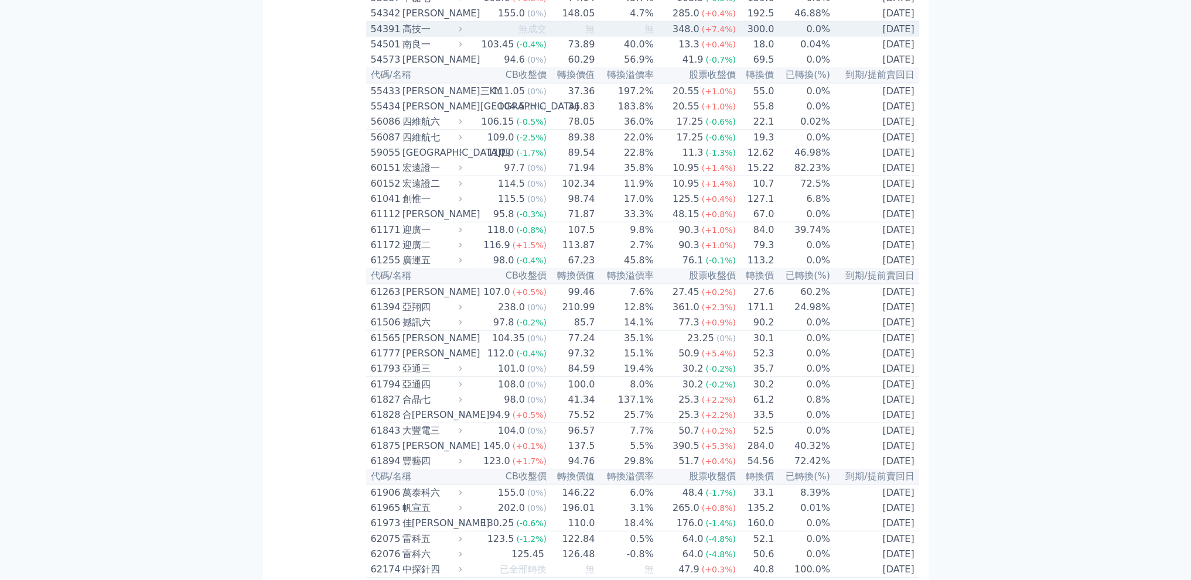
click at [775, 37] on td "0.0%" at bounding box center [802, 30] width 56 height 16
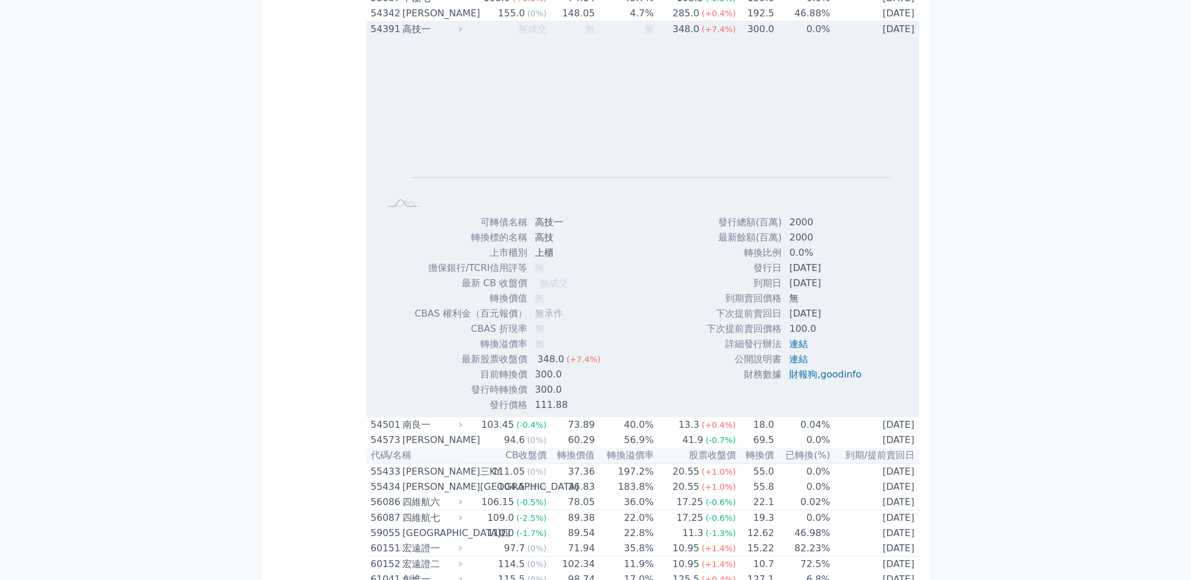
scroll to position [4244, 0]
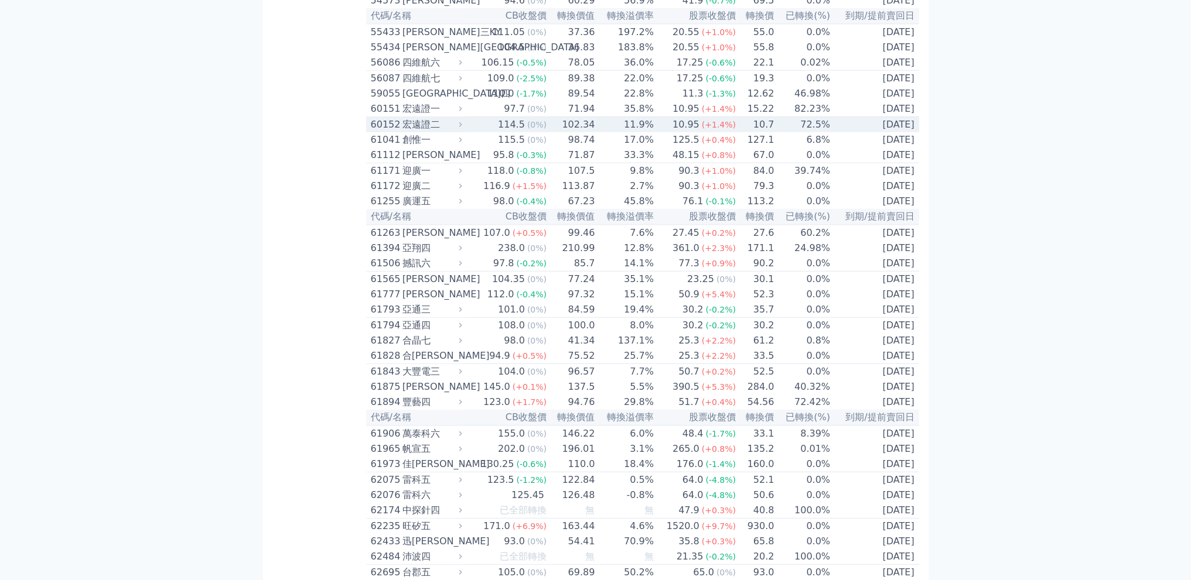
scroll to position [4049, 0]
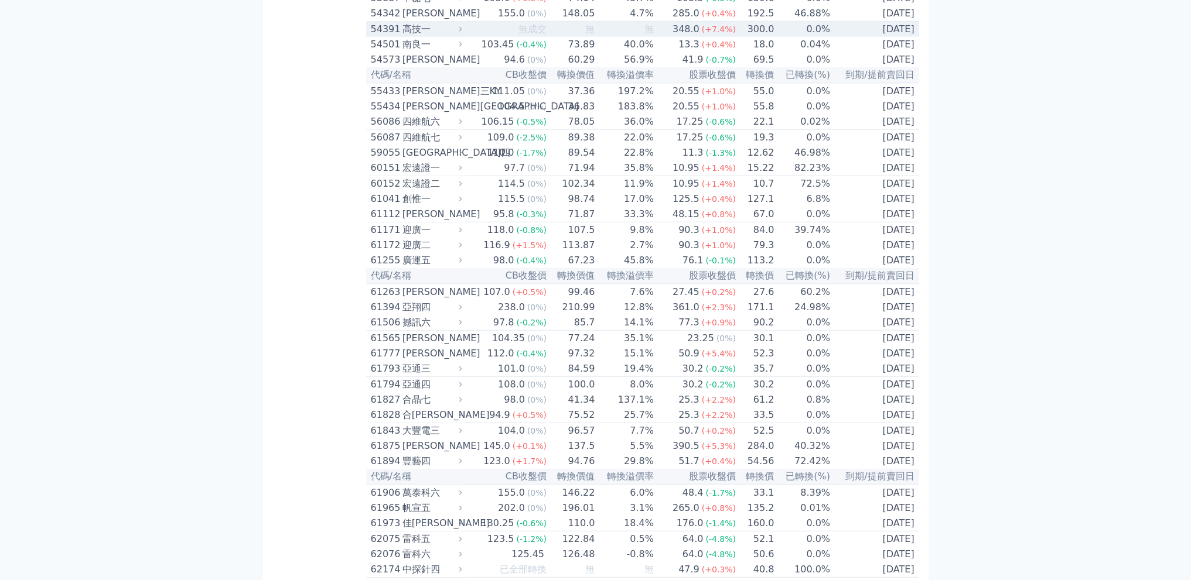
click at [704, 34] on span "(+7.4%)" at bounding box center [719, 29] width 34 height 9
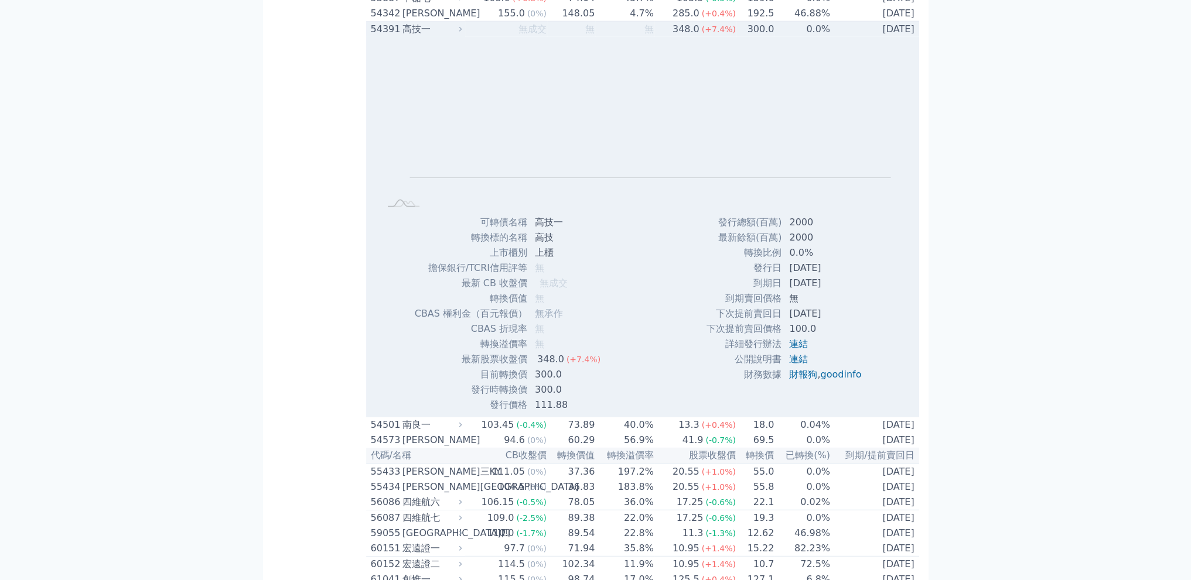
scroll to position [4244, 0]
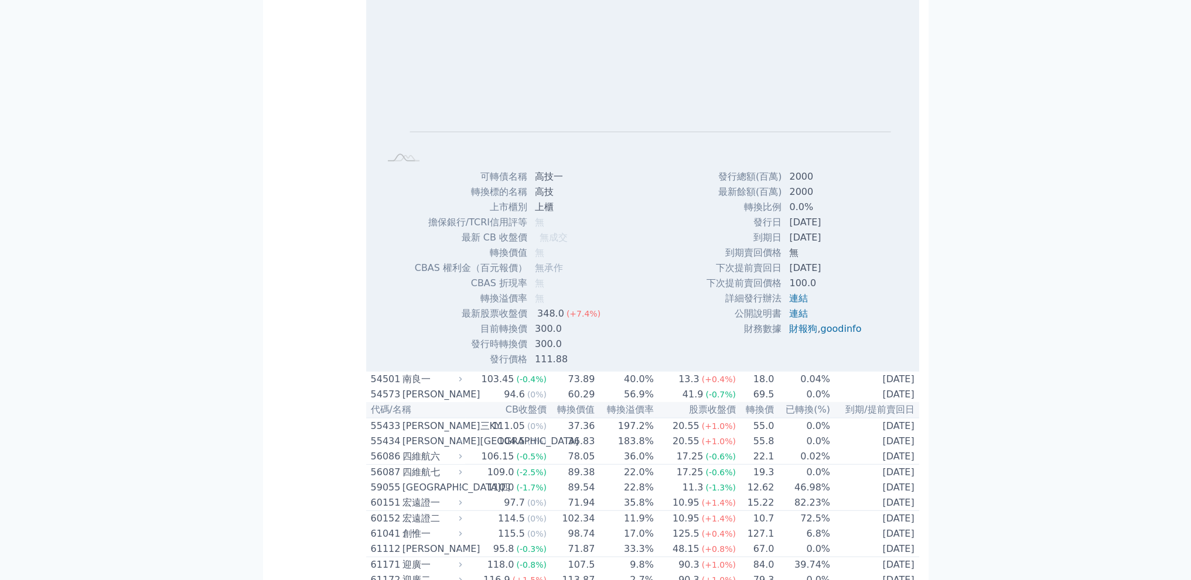
scroll to position [4049, 0]
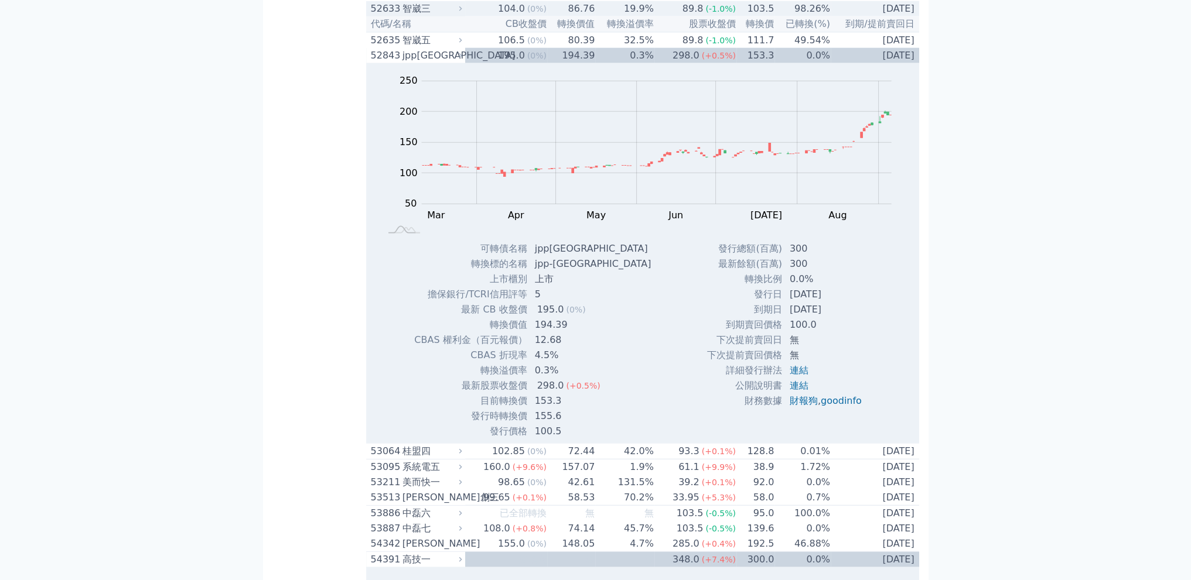
scroll to position [3854, 0]
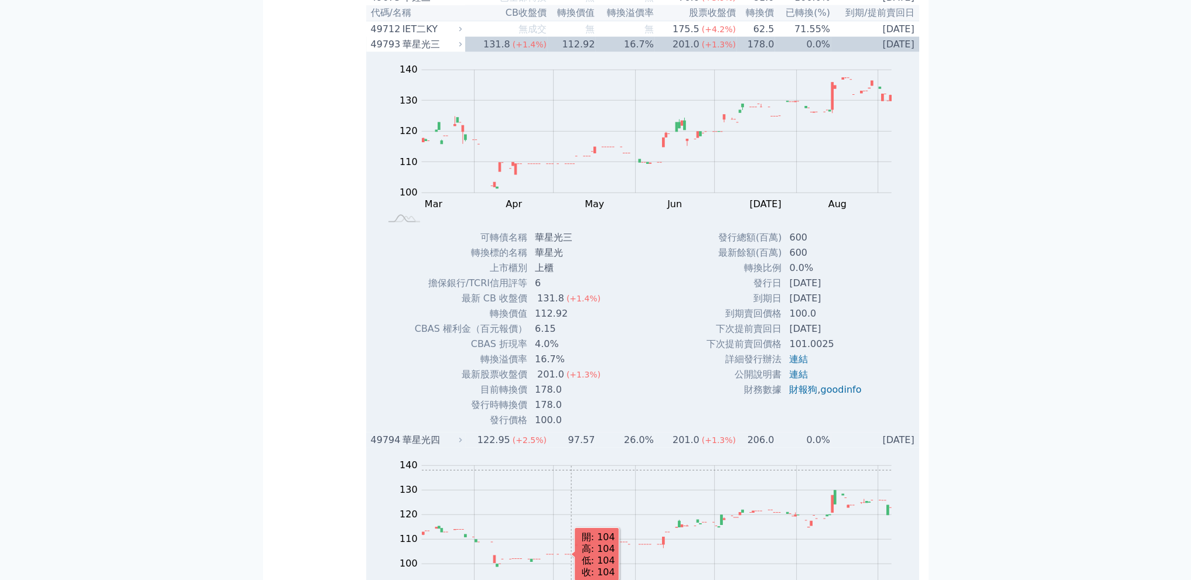
scroll to position [3658, 0]
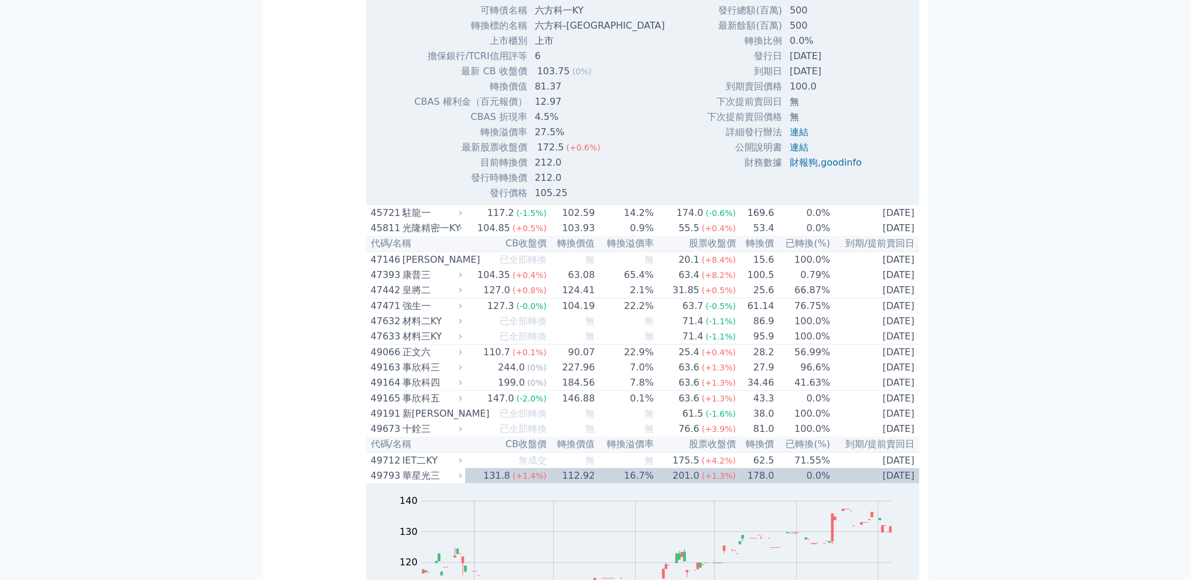
scroll to position [3463, 0]
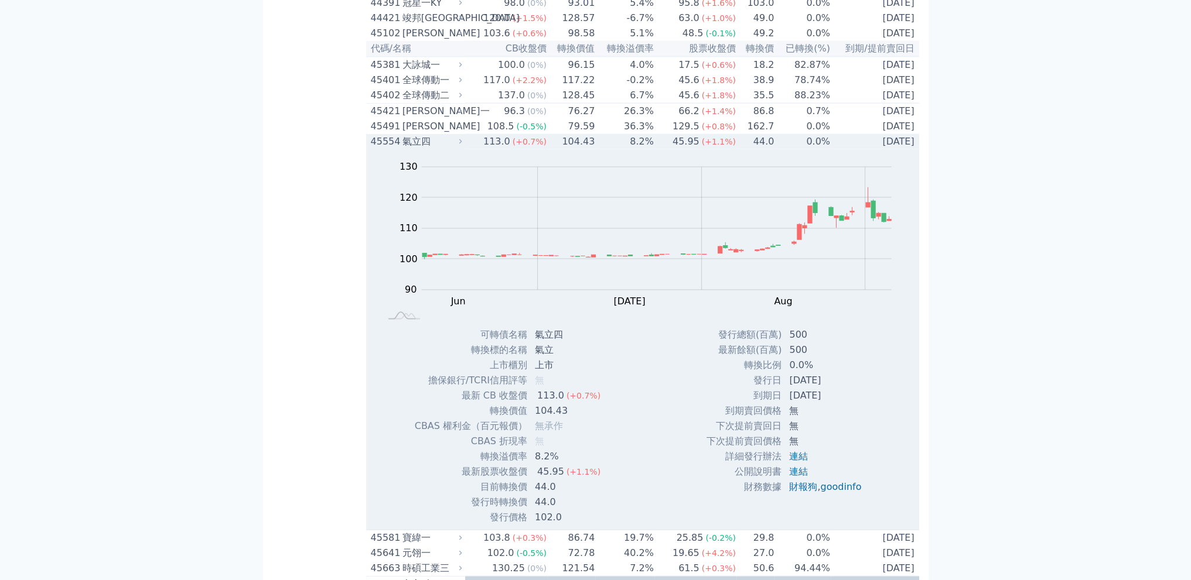
scroll to position [3268, 0]
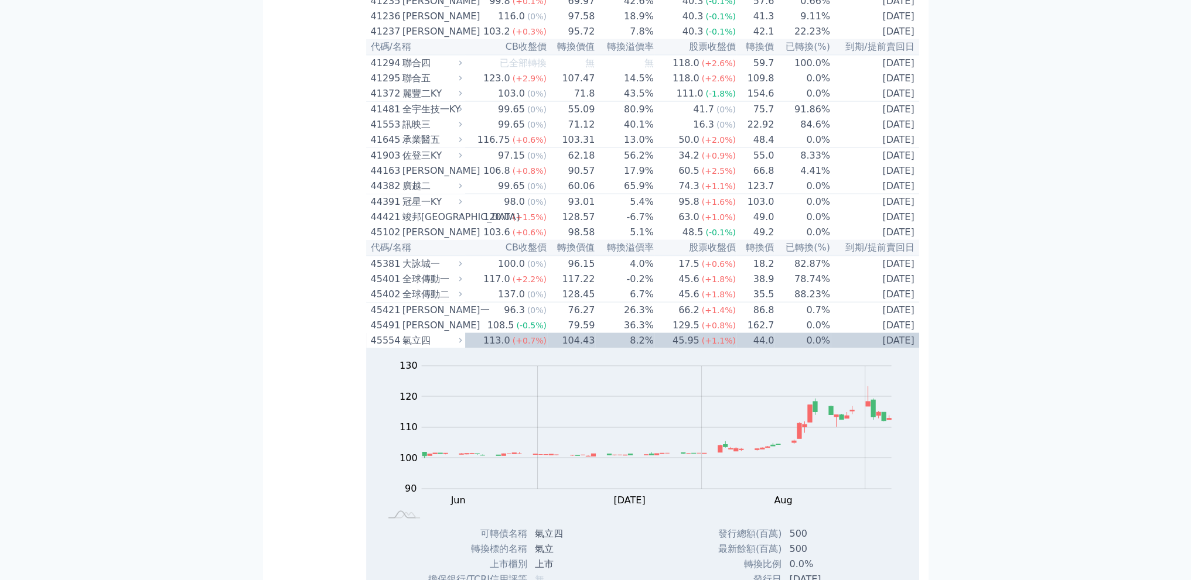
scroll to position [2878, 0]
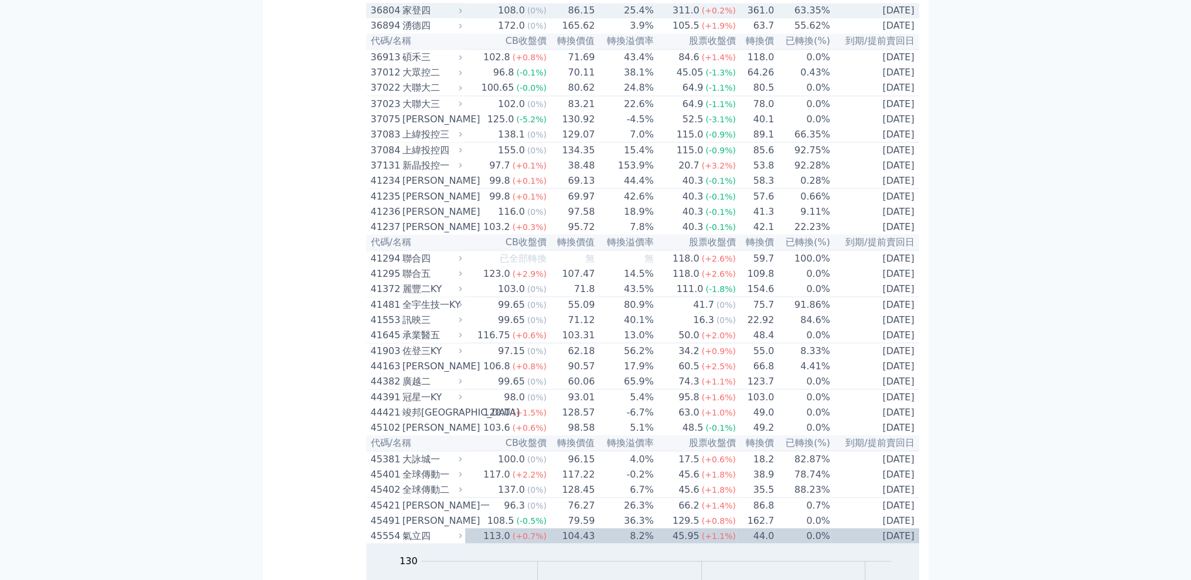
click at [462, 14] on icon at bounding box center [460, 10] width 8 height 8
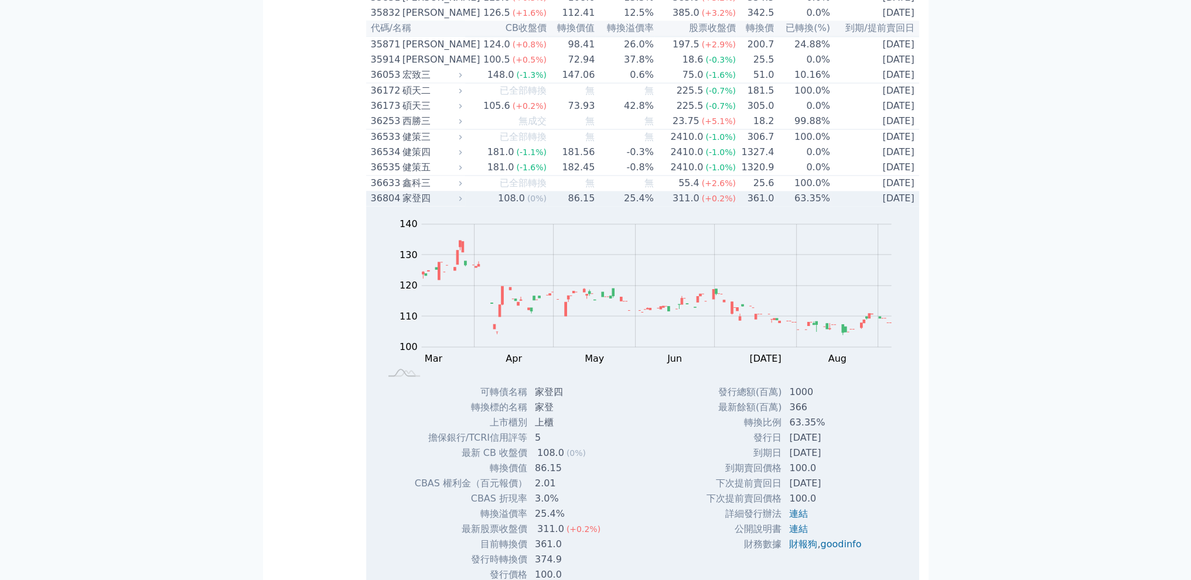
scroll to position [2683, 0]
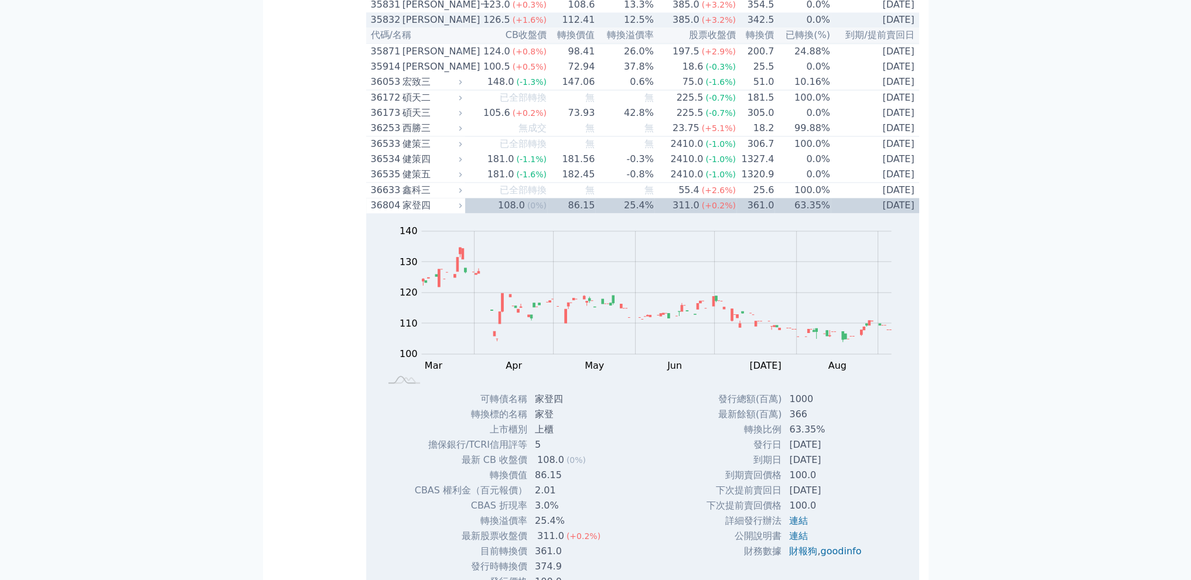
click at [689, 27] on div "385.0" at bounding box center [686, 20] width 32 height 14
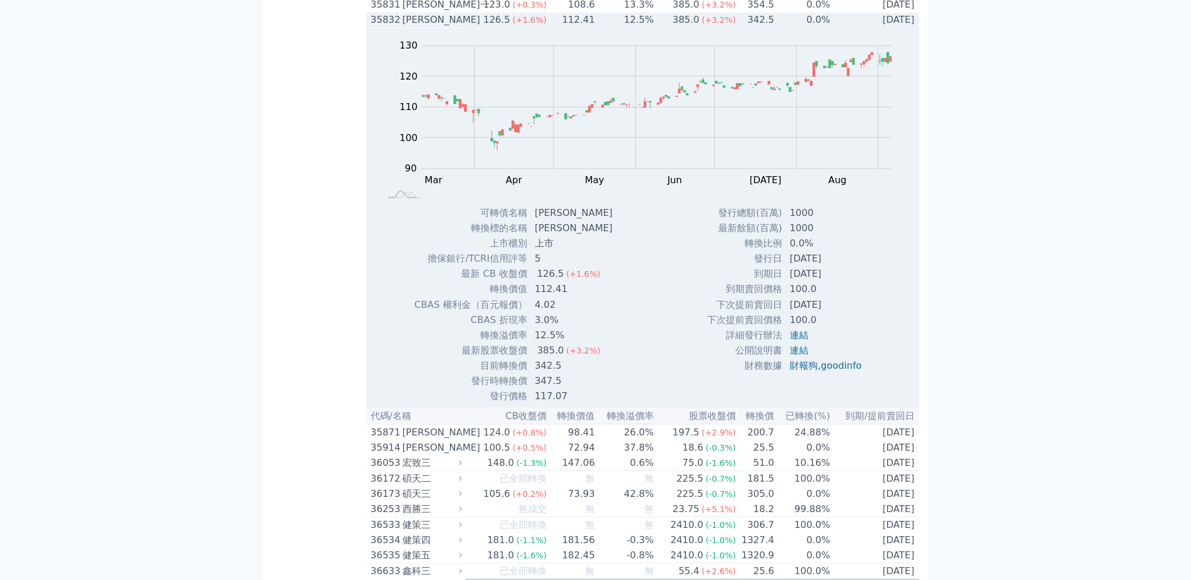
scroll to position [2487, 0]
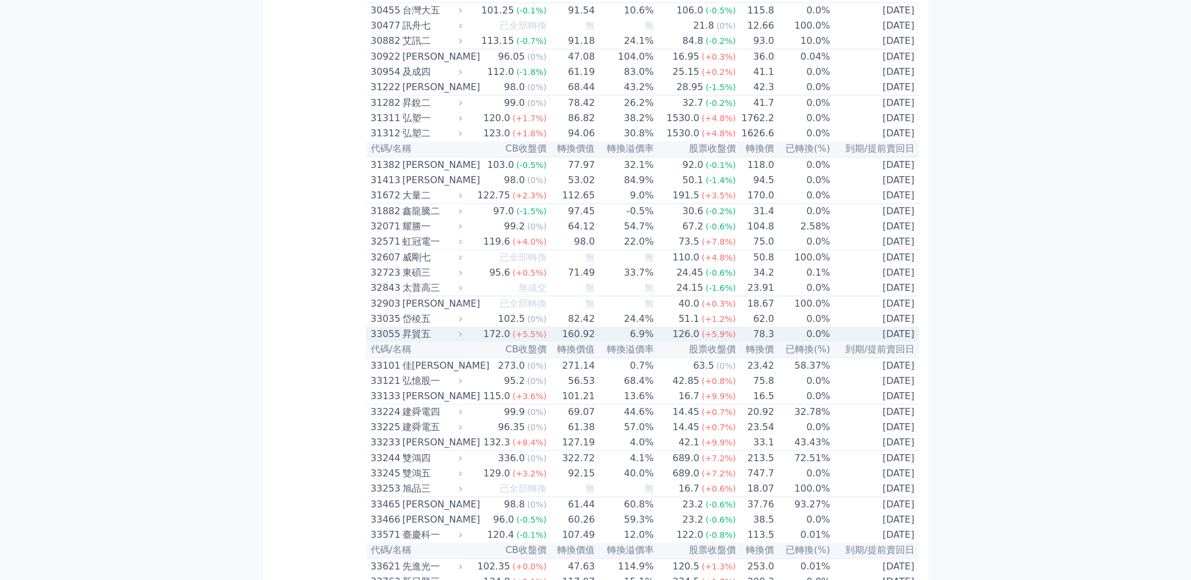
scroll to position [1706, 0]
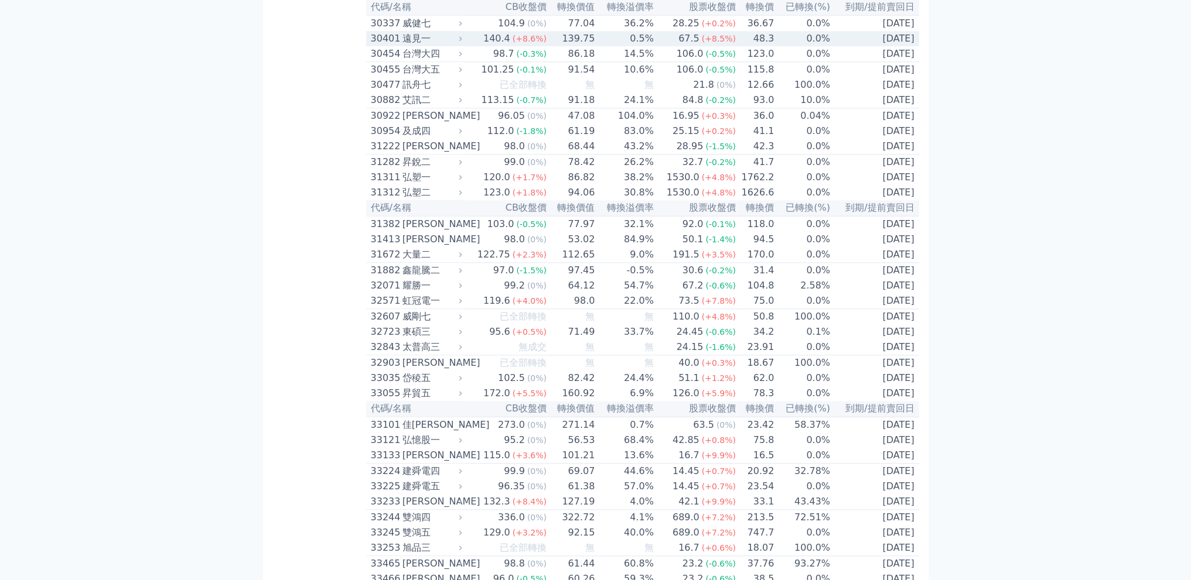
click at [682, 46] on div "67.5" at bounding box center [689, 39] width 26 height 14
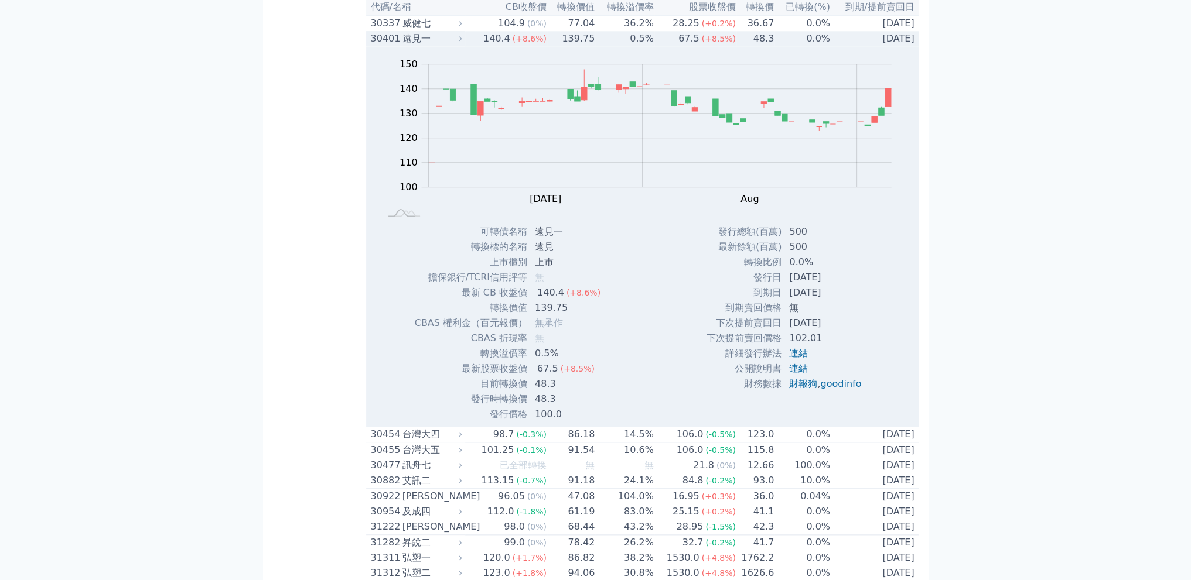
click at [682, 46] on div "67.5" at bounding box center [689, 39] width 26 height 14
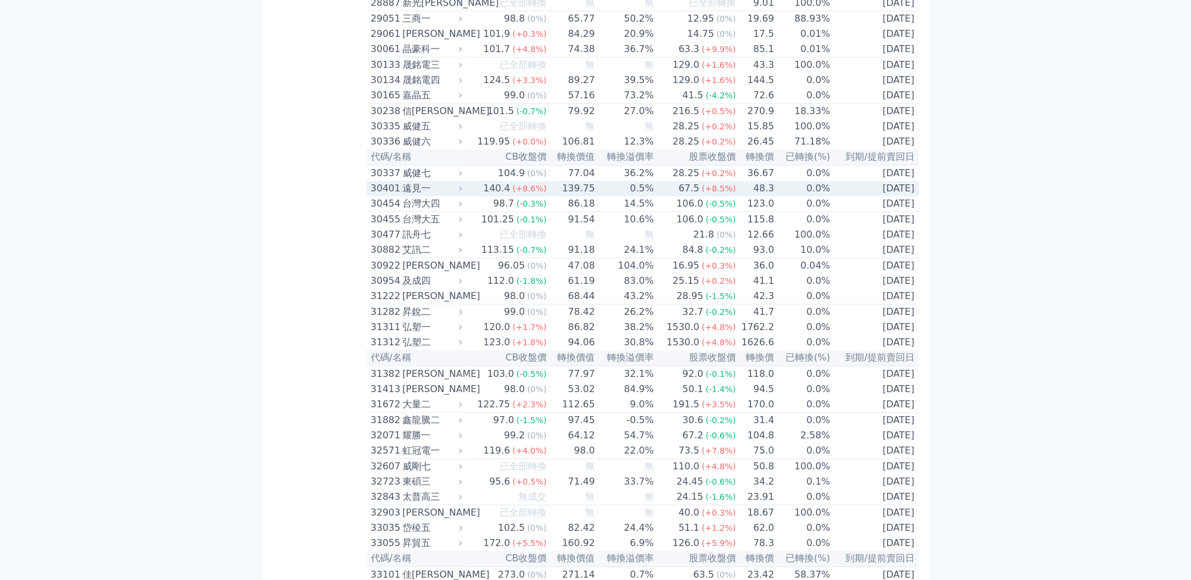
scroll to position [1511, 0]
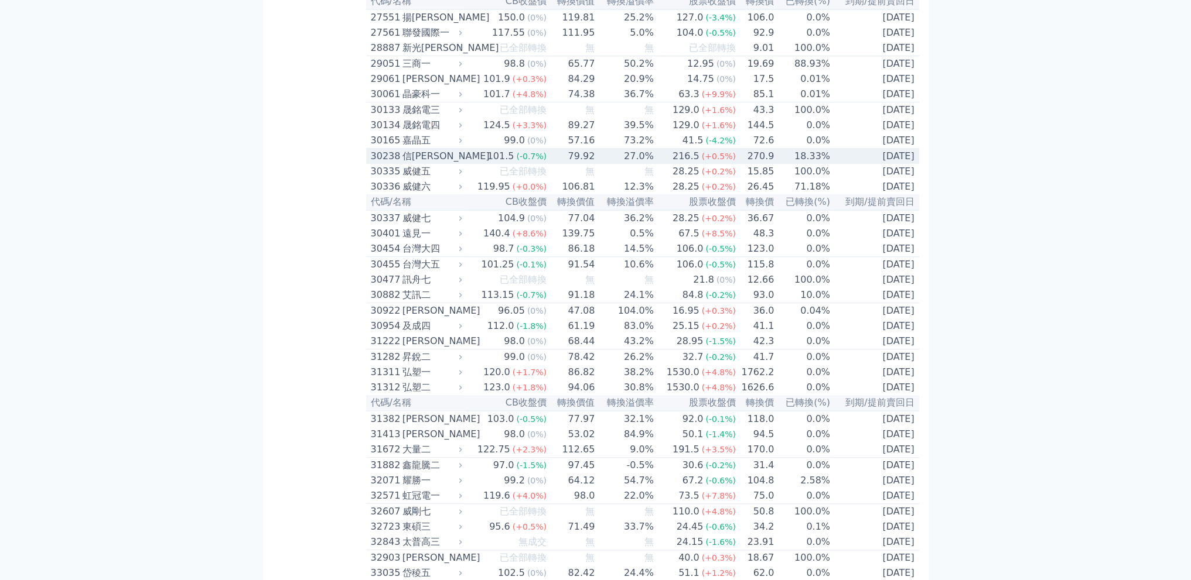
click at [471, 165] on td "101.5 (-0.7%)" at bounding box center [506, 157] width 82 height 16
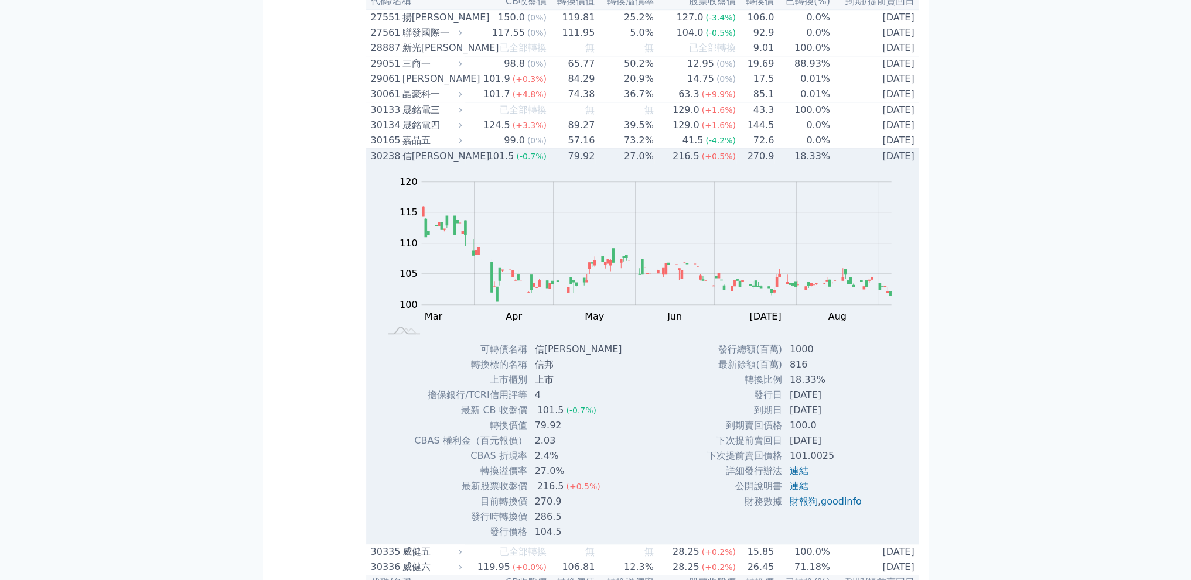
click at [471, 165] on td "101.5 (-0.7%)" at bounding box center [506, 157] width 82 height 16
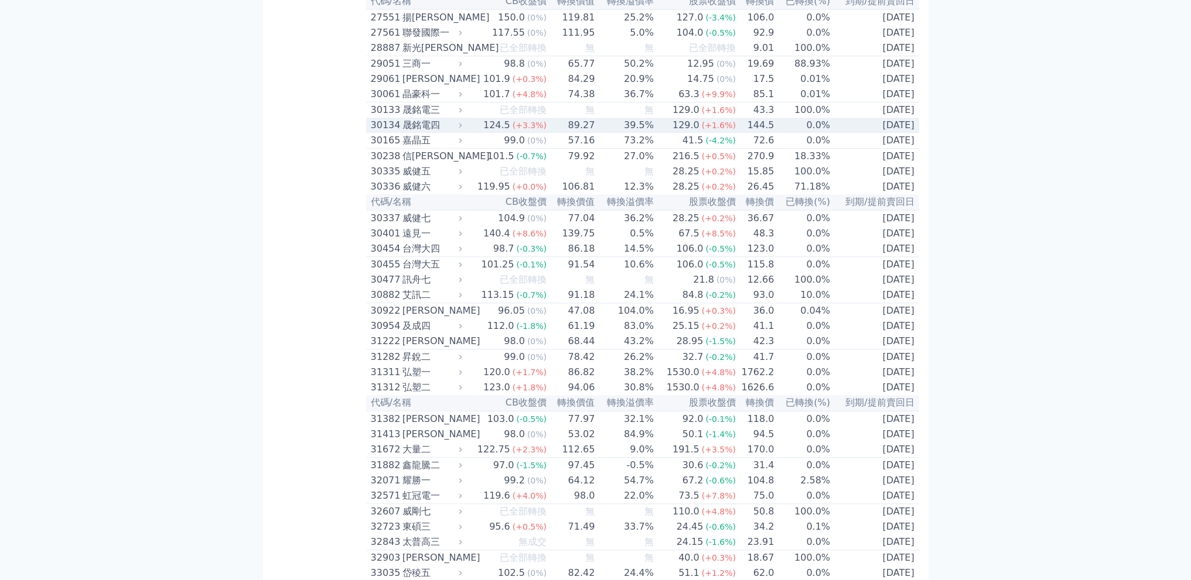
click at [504, 132] on div "124.5" at bounding box center [497, 125] width 32 height 14
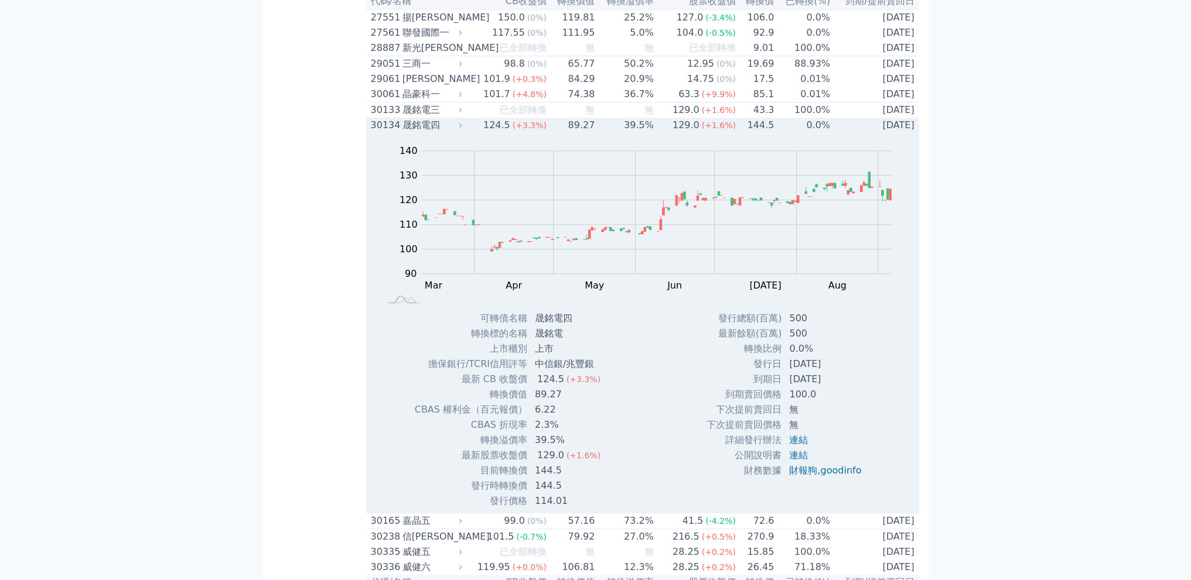
scroll to position [1706, 0]
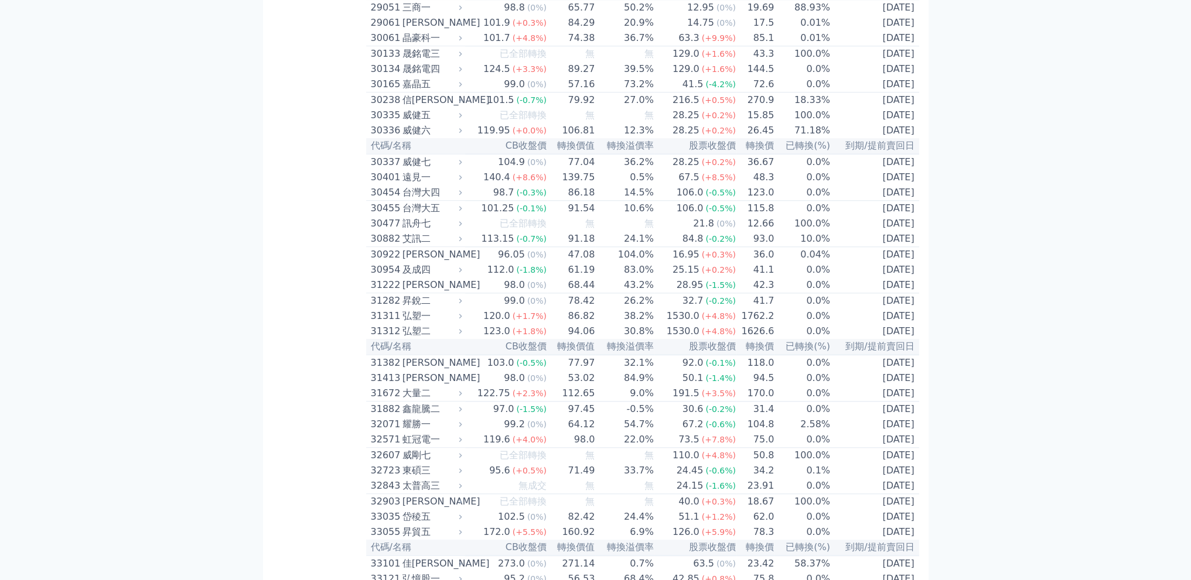
scroll to position [1511, 0]
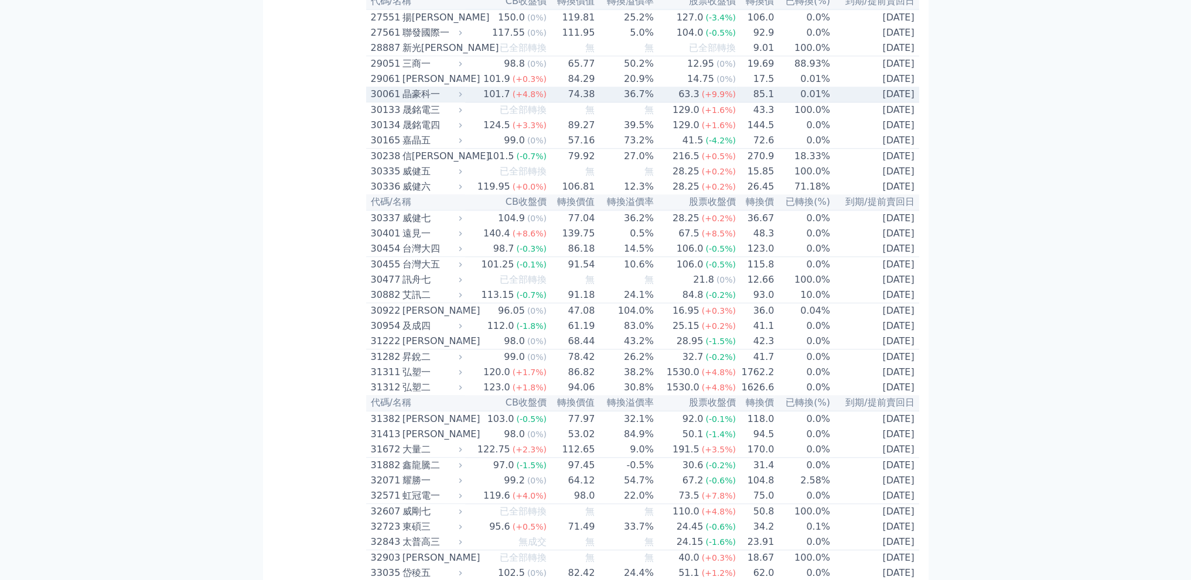
click at [490, 101] on div "101.7" at bounding box center [497, 94] width 32 height 14
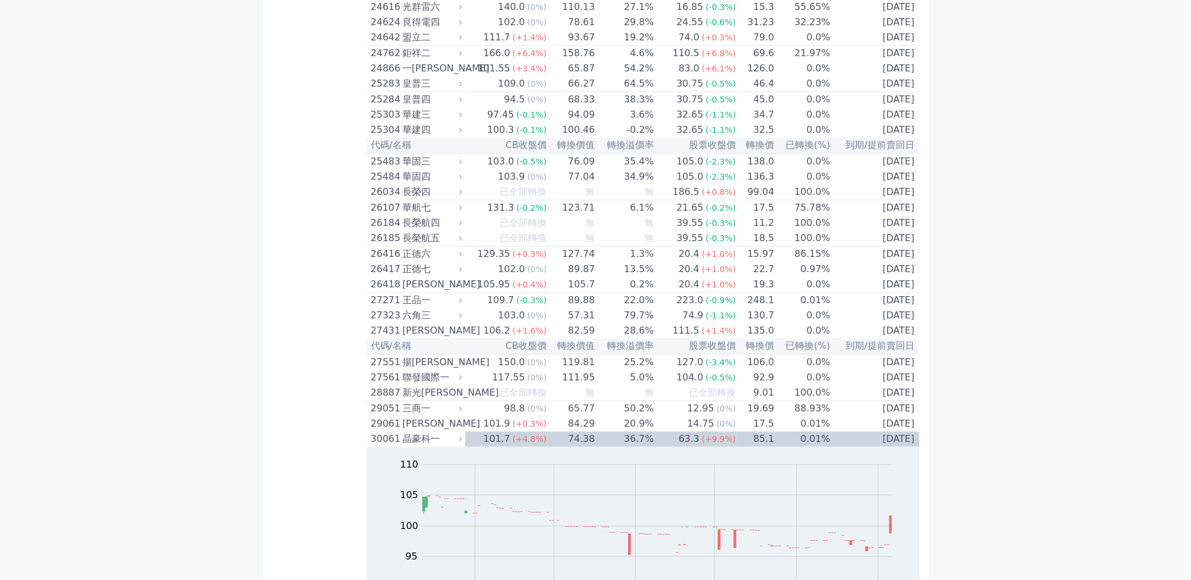
scroll to position [1120, 0]
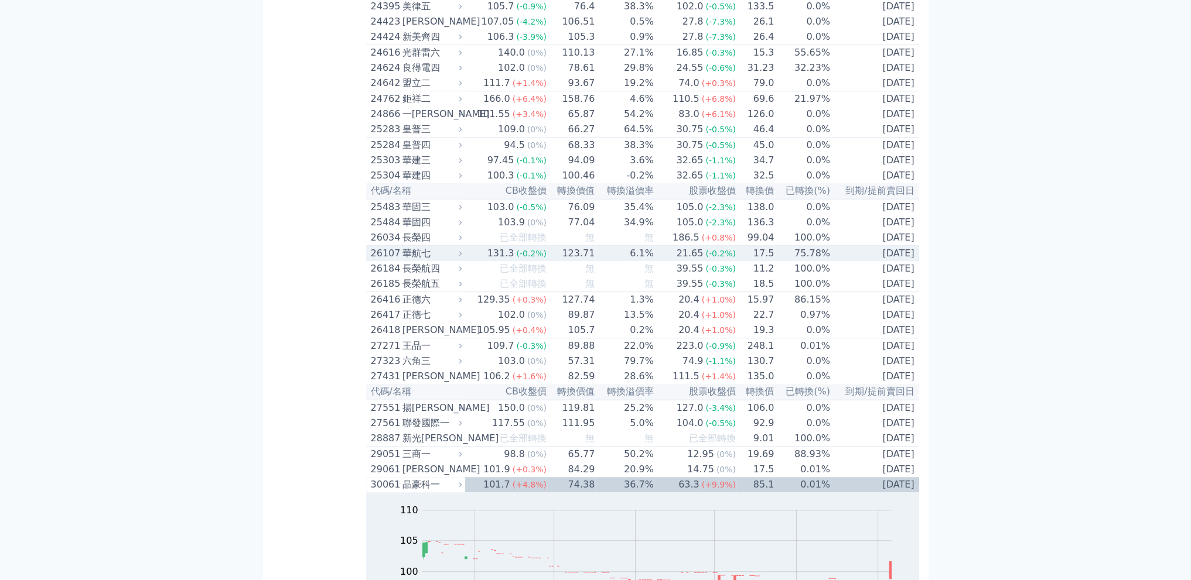
click at [464, 257] on icon at bounding box center [460, 254] width 8 height 8
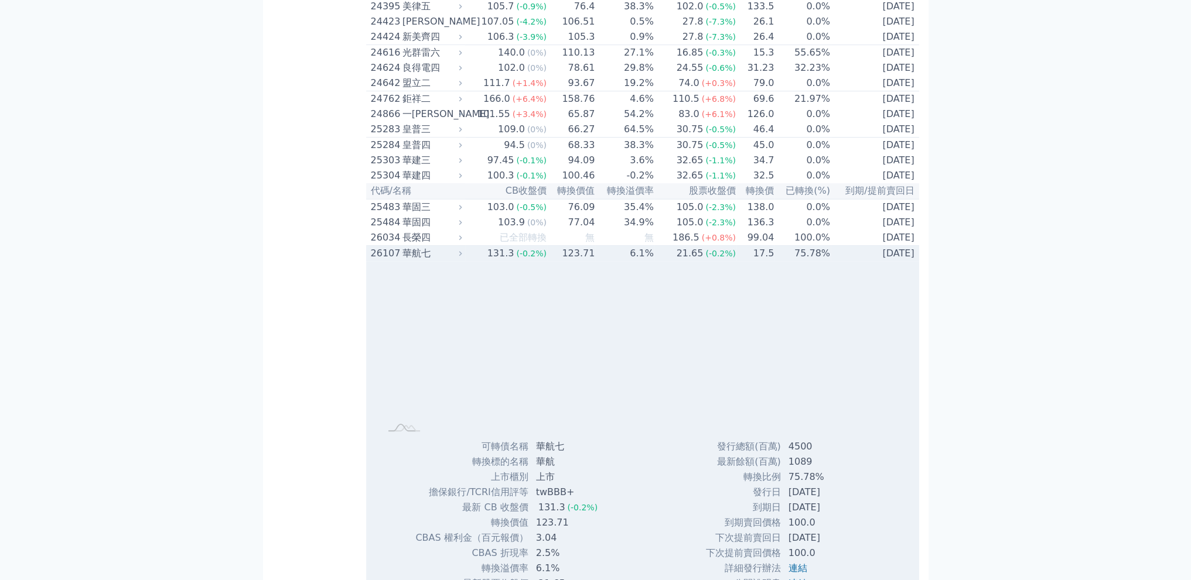
scroll to position [1315, 0]
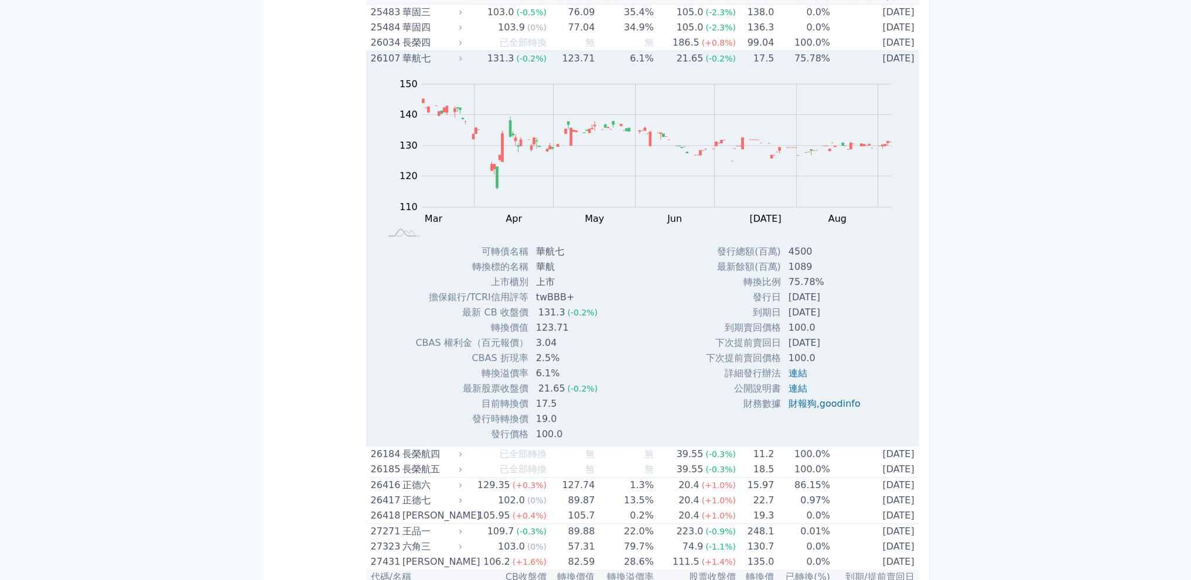
click at [460, 66] on div "華航七" at bounding box center [430, 59] width 57 height 14
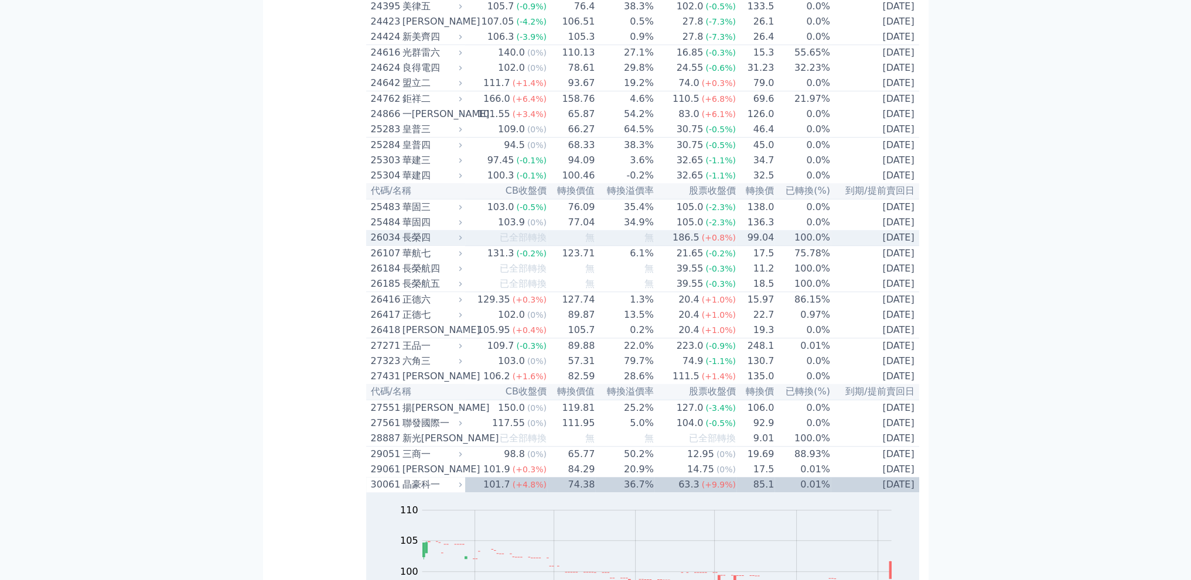
scroll to position [925, 0]
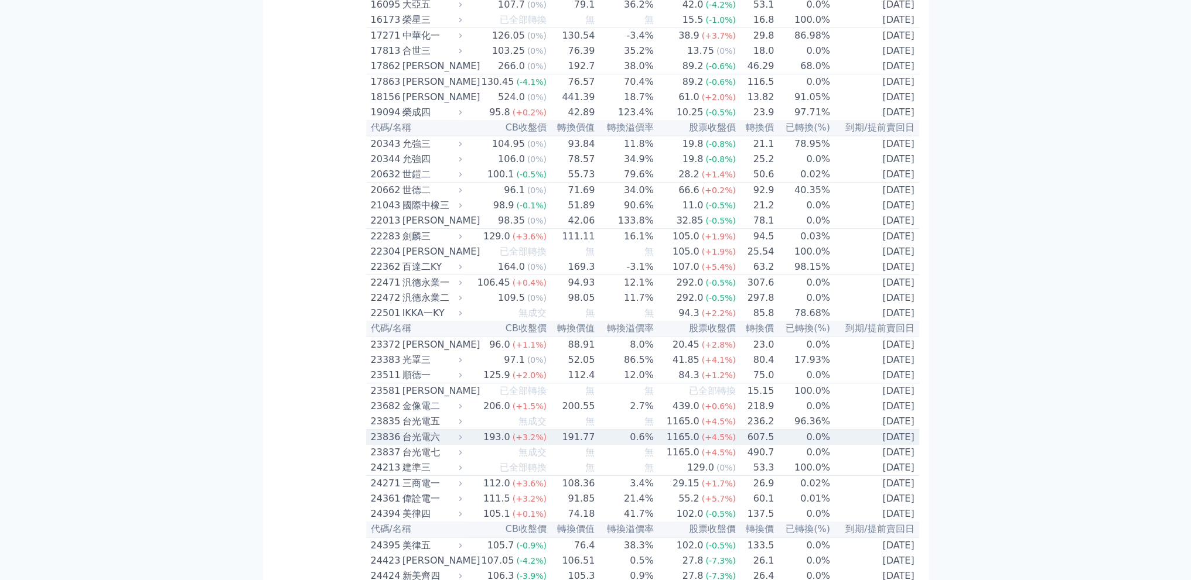
scroll to position [535, 0]
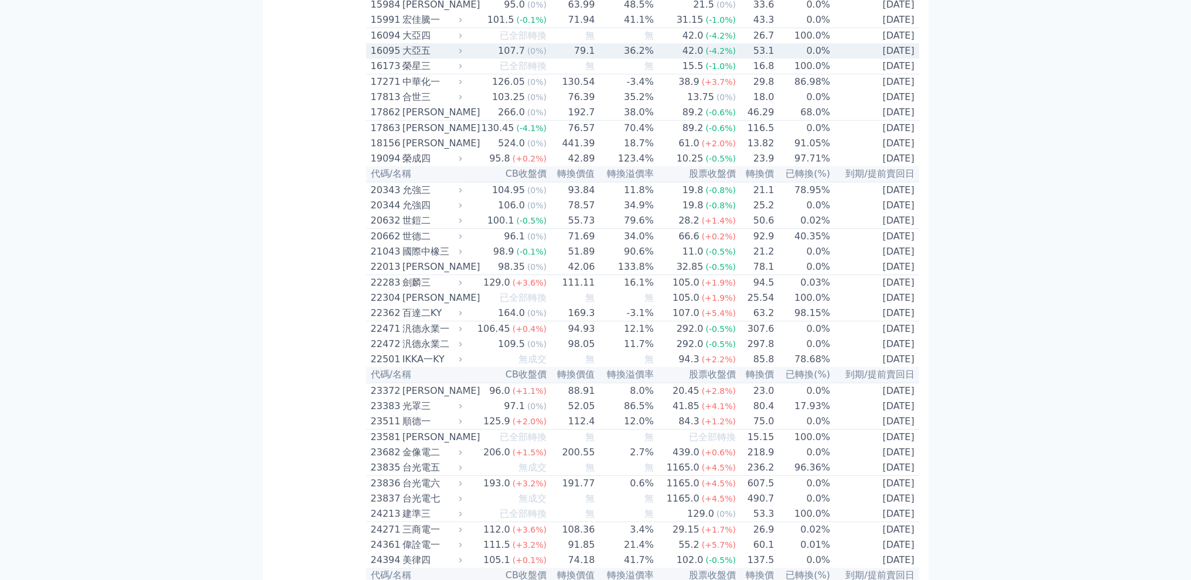
click at [657, 59] on td "42.0 (-4.2%)" at bounding box center [695, 50] width 82 height 15
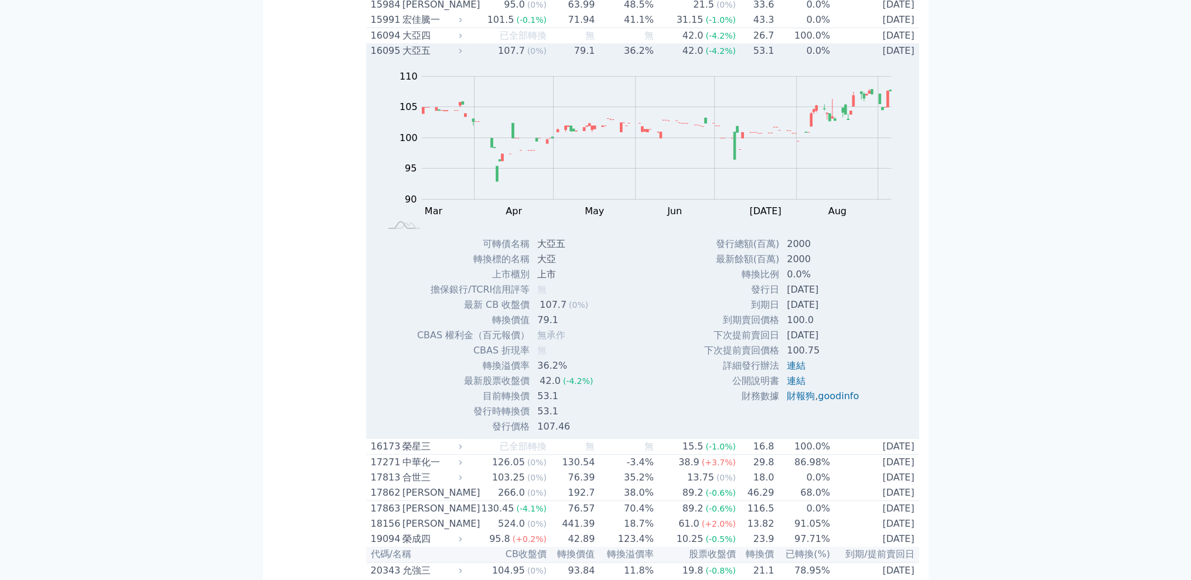
click at [657, 59] on td "42.0 (-4.2%)" at bounding box center [695, 50] width 82 height 15
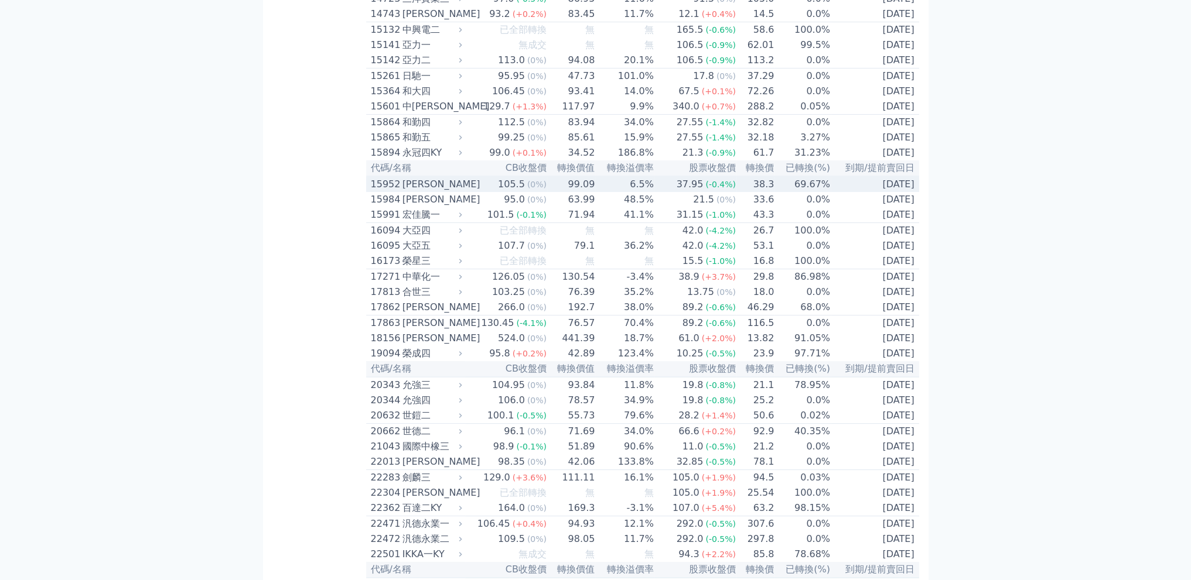
scroll to position [144, 0]
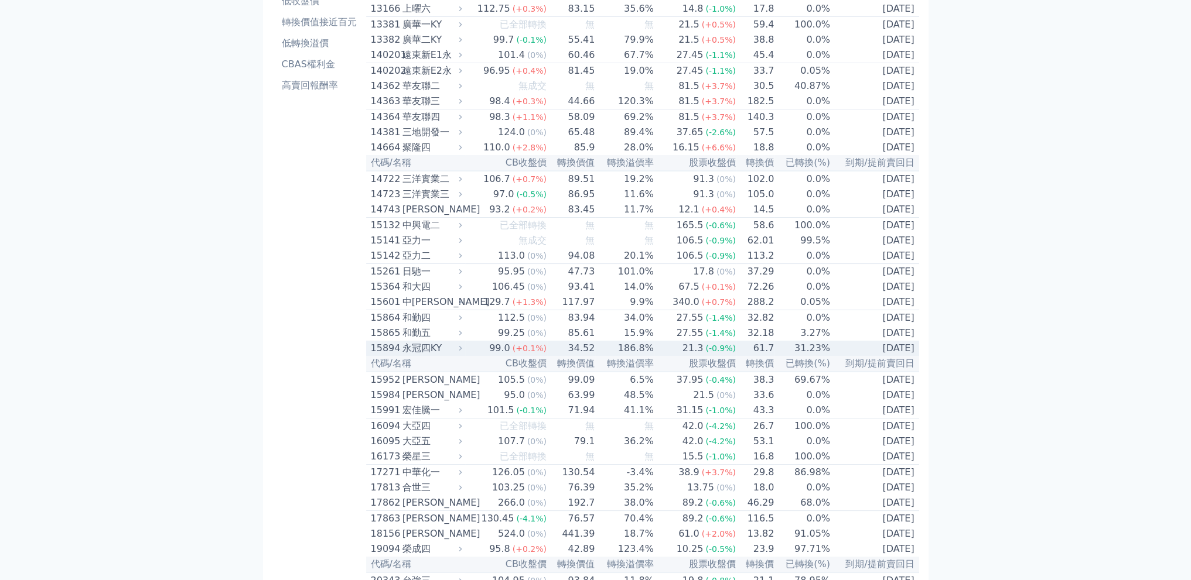
click at [428, 356] on div "永冠四KY" at bounding box center [430, 348] width 57 height 14
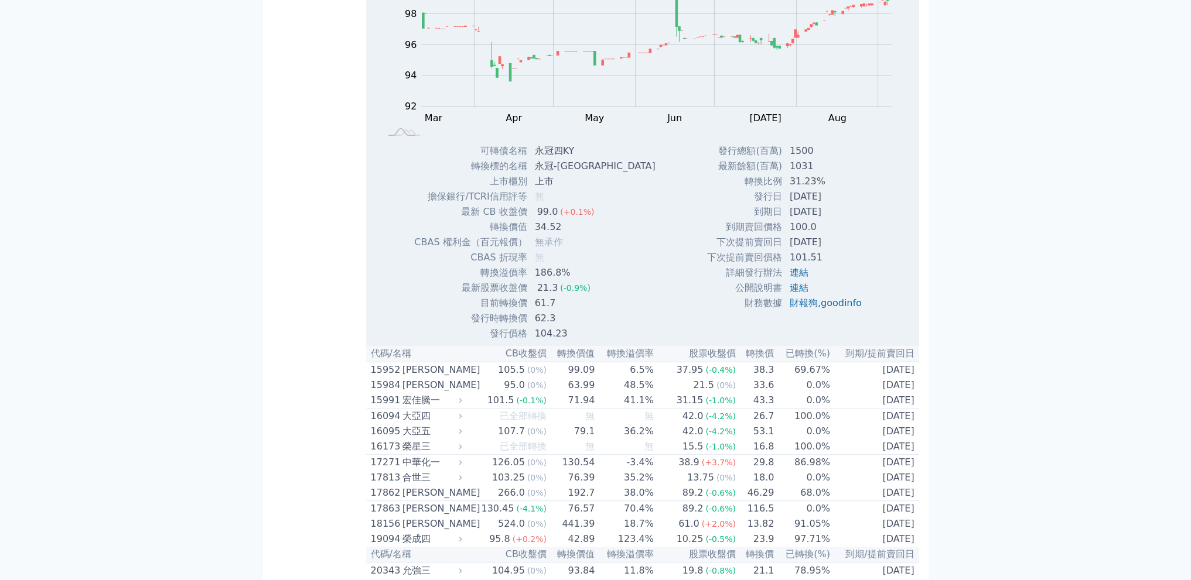
scroll to position [340, 0]
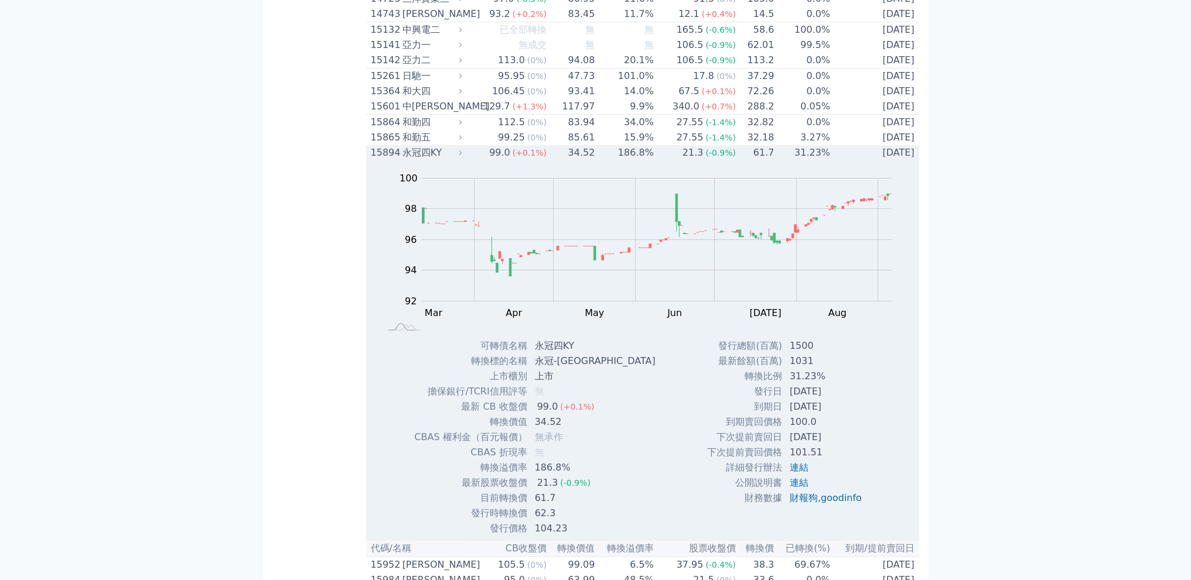
click at [473, 160] on td "99.0 (+0.1%)" at bounding box center [506, 152] width 82 height 15
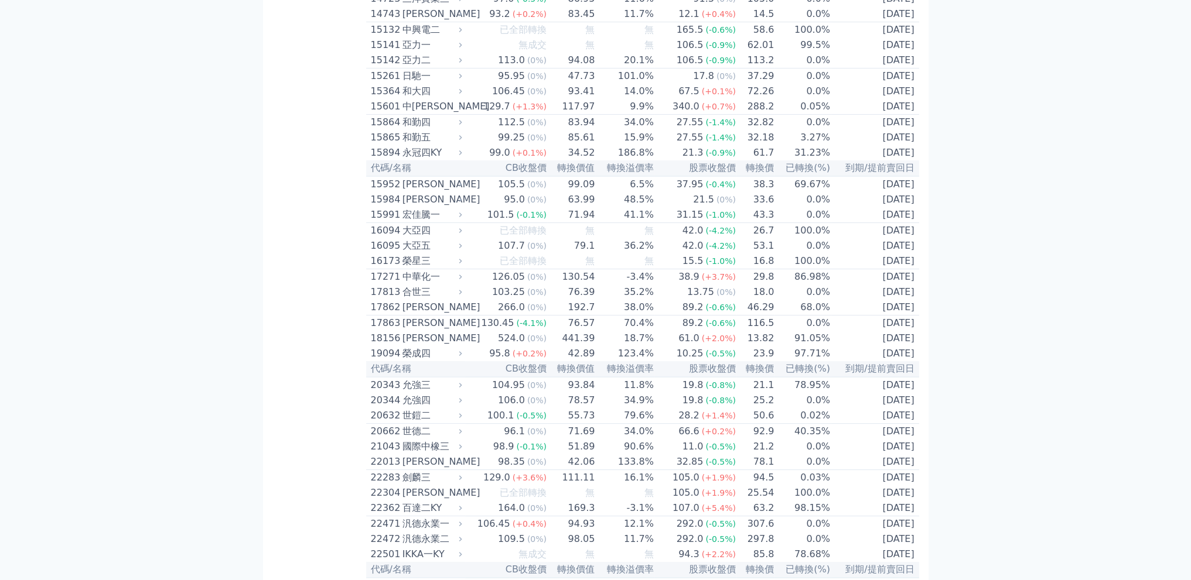
scroll to position [144, 0]
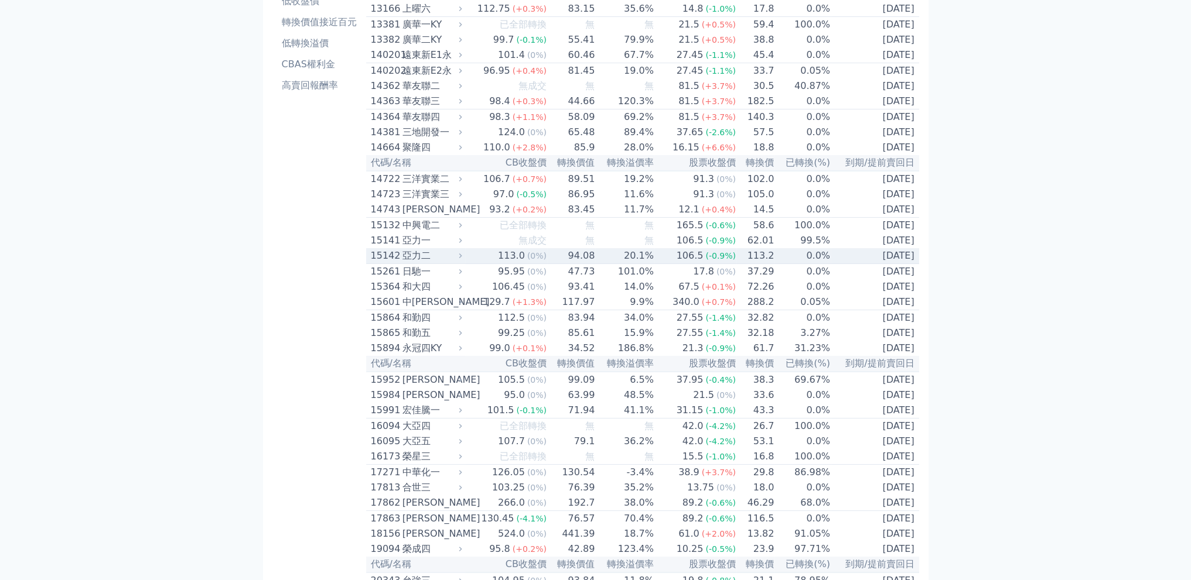
click at [720, 261] on span "(-0.9%)" at bounding box center [720, 255] width 30 height 9
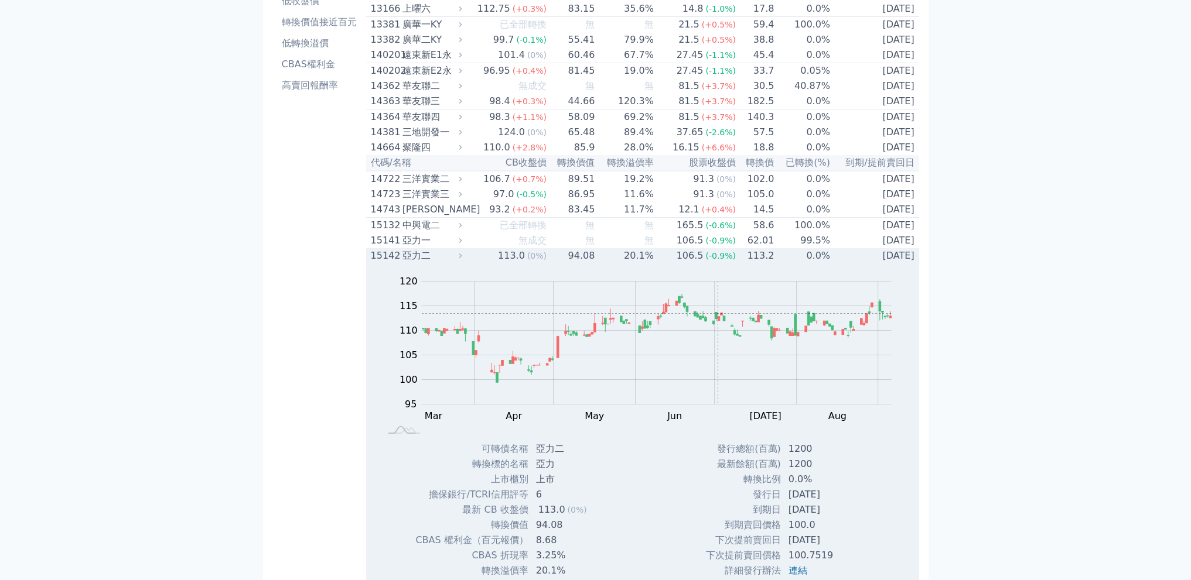
scroll to position [535, 0]
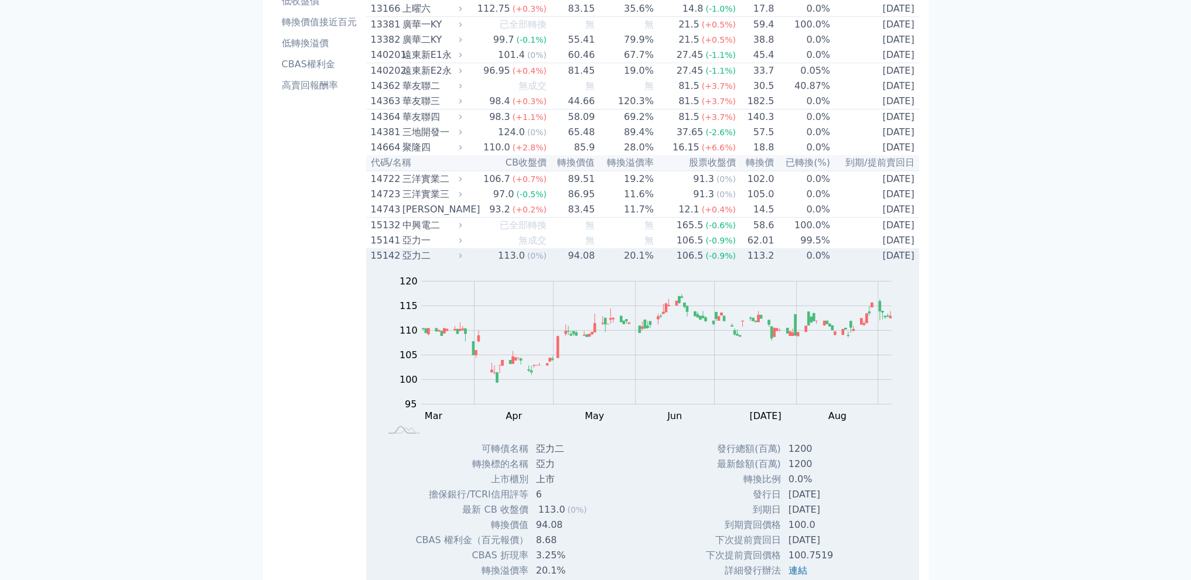
scroll to position [0, 0]
